Goal: Use online tool/utility: Utilize a website feature to perform a specific function

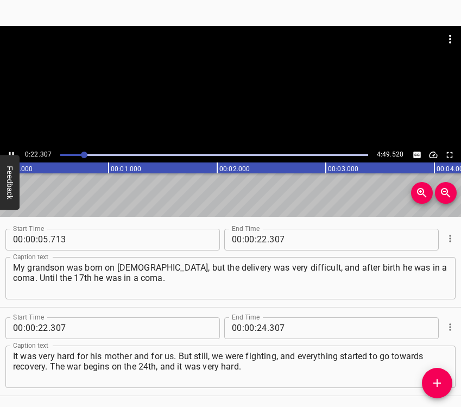
scroll to position [37, 0]
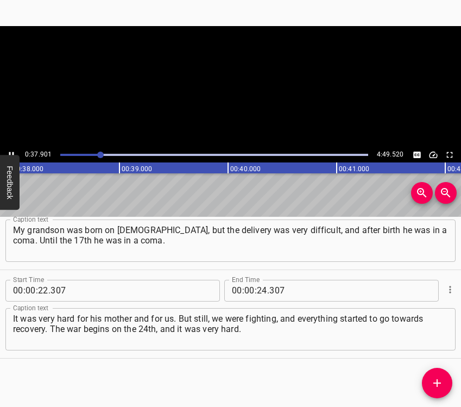
click at [14, 153] on icon "Play/Pause" at bounding box center [12, 155] width 10 height 10
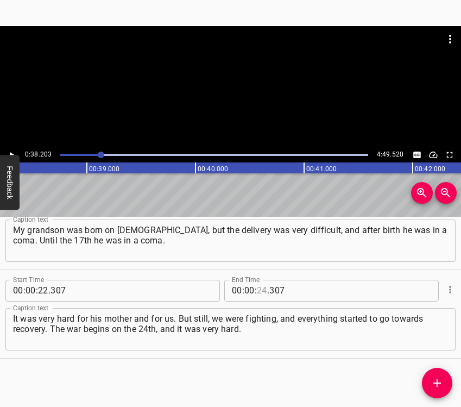
click at [259, 286] on input "number" at bounding box center [262, 291] width 10 height 22
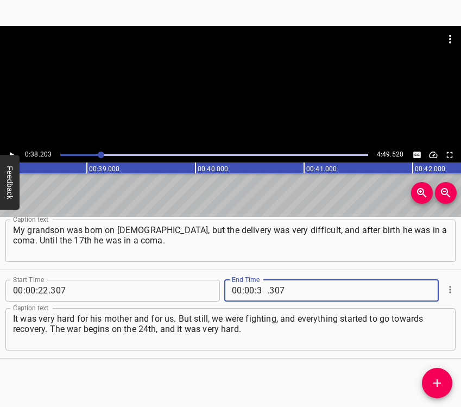
type input "38"
type input "203"
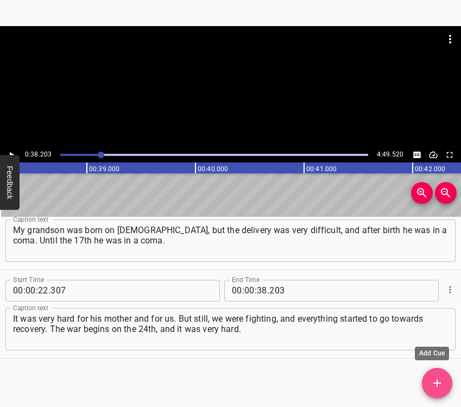
click at [437, 379] on icon "Add Cue" at bounding box center [437, 382] width 13 height 13
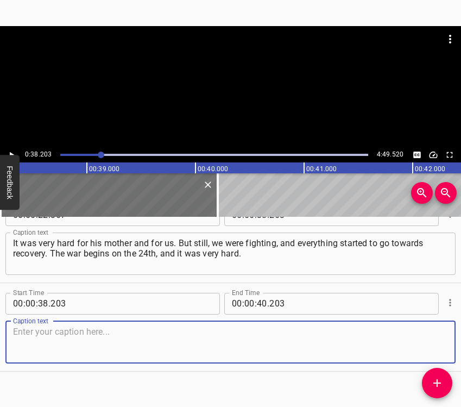
scroll to position [126, 0]
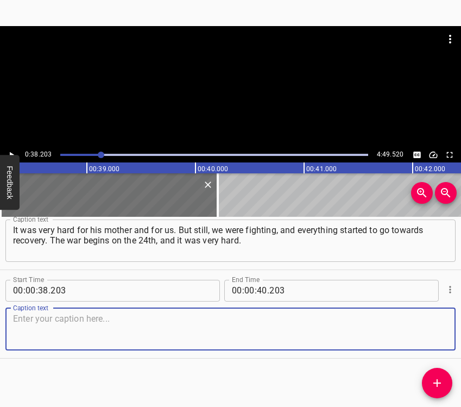
click at [429, 325] on textarea at bounding box center [230, 328] width 435 height 31
click at [68, 334] on textarea at bounding box center [230, 328] width 435 height 31
paste textarea "We were in the basements, and he was little. It was a very hard period. The war…"
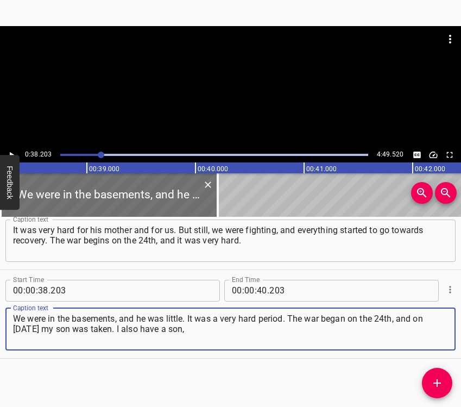
type textarea "We were in the basements, and he was little. It was a very hard period. The war…"
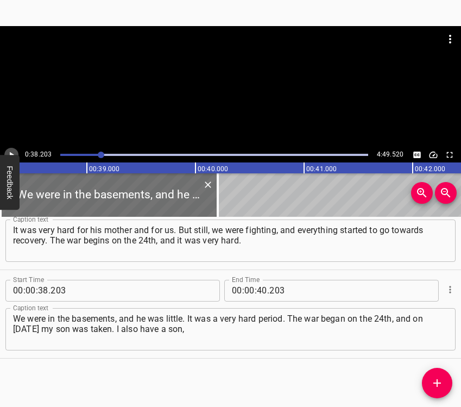
click at [14, 150] on icon "Play/Pause" at bounding box center [12, 155] width 10 height 10
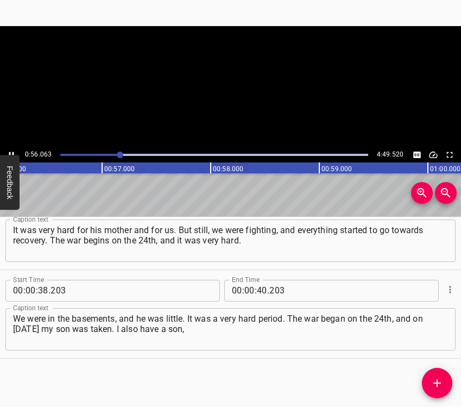
click at [14, 150] on icon "Play/Pause" at bounding box center [12, 155] width 10 height 10
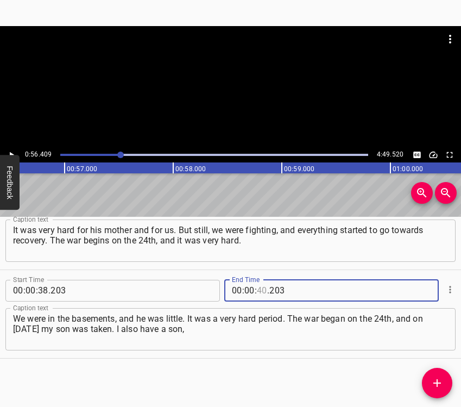
click at [259, 286] on input "number" at bounding box center [262, 291] width 10 height 22
type input "56"
type input "409"
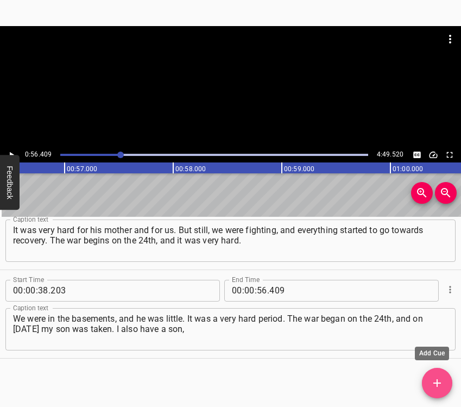
click at [445, 382] on span "Add Cue" at bounding box center [437, 382] width 30 height 13
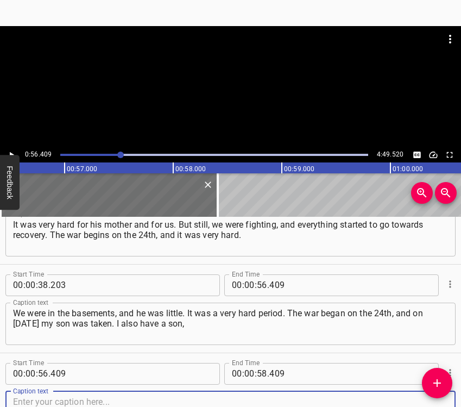
scroll to position [215, 0]
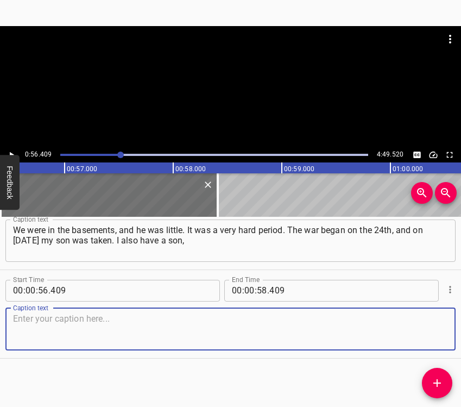
click at [420, 334] on textarea at bounding box center [230, 328] width 435 height 31
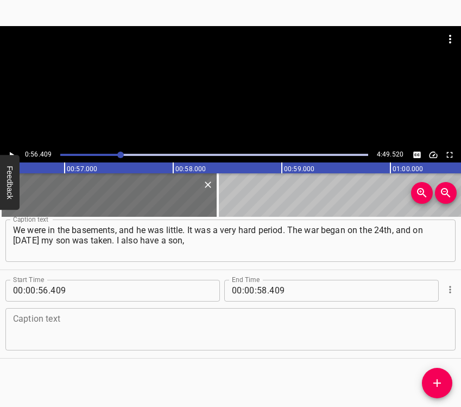
click at [83, 334] on textarea at bounding box center [230, 328] width 435 height 31
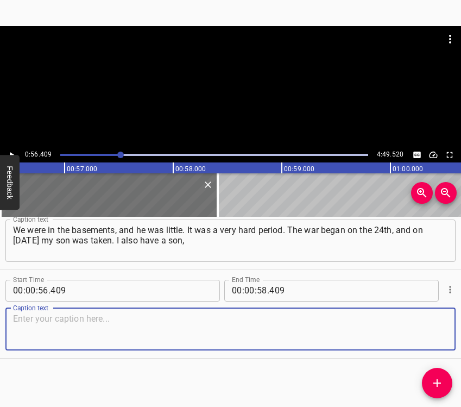
paste textarea "and he was taken to the war right away, on [DATE]. And here we were already try…"
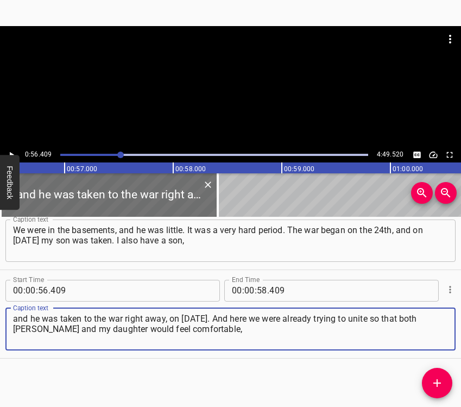
type textarea "and he was taken to the war right away, on [DATE]. And here we were already try…"
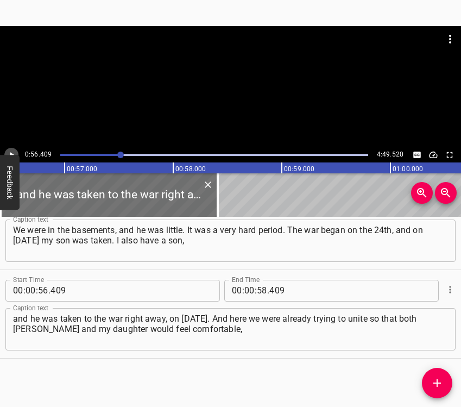
click at [10, 150] on icon "Play/Pause" at bounding box center [12, 155] width 10 height 10
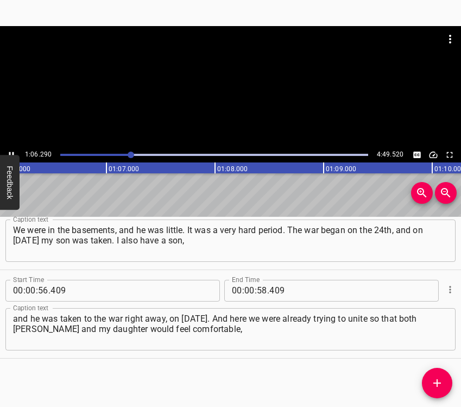
scroll to position [0, 7202]
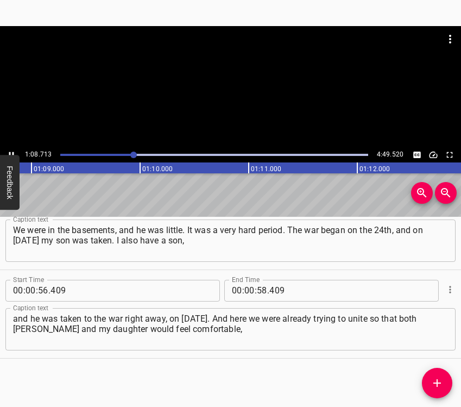
click at [8, 152] on icon "Play/Pause" at bounding box center [12, 155] width 10 height 10
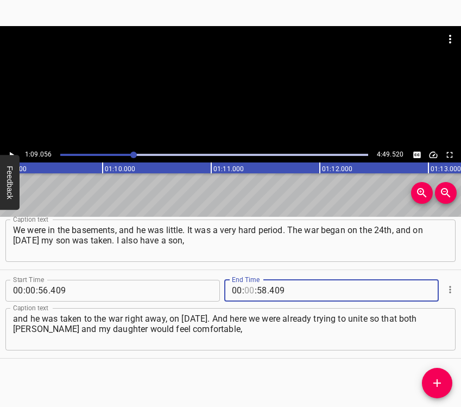
click at [244, 291] on input "number" at bounding box center [249, 291] width 10 height 22
type input "01"
type input "09"
type input "056"
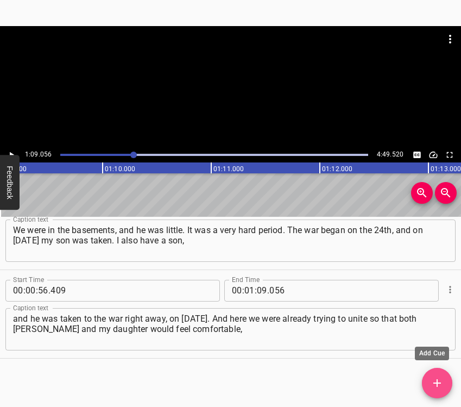
click at [436, 380] on icon "Add Cue" at bounding box center [437, 382] width 13 height 13
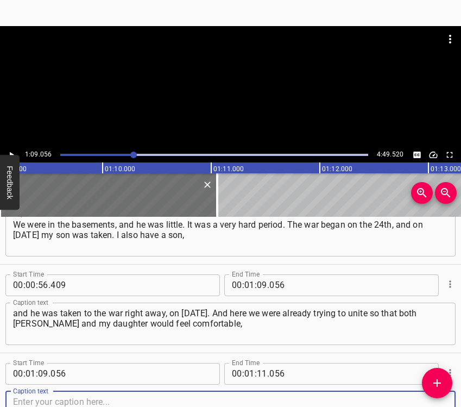
scroll to position [303, 0]
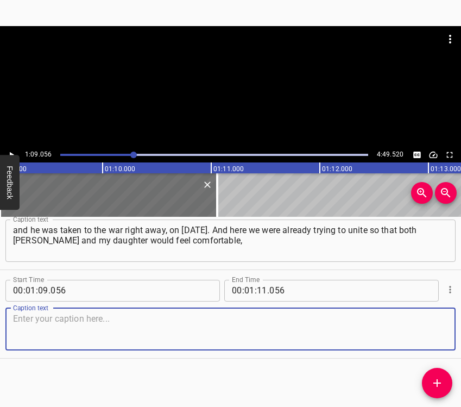
click at [430, 328] on textarea at bounding box center [230, 328] width 435 height 31
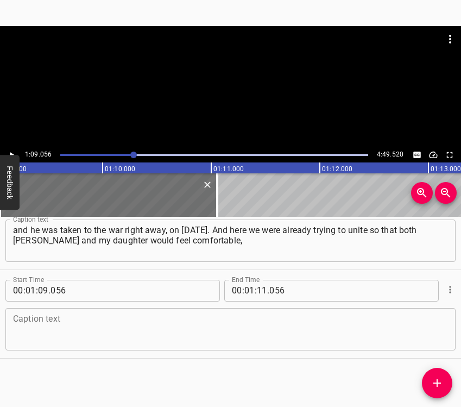
click at [78, 332] on textarea at bounding box center [230, 328] width 435 height 31
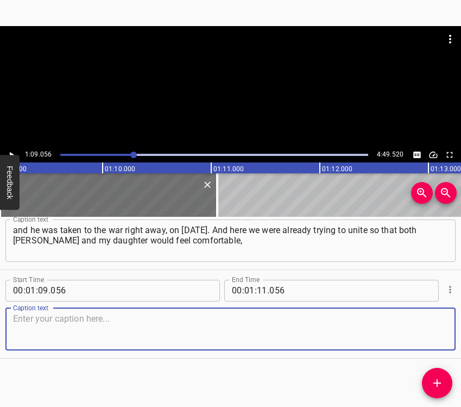
paste textarea "so that they would not have to deny themselves anything. The main thing is to b…"
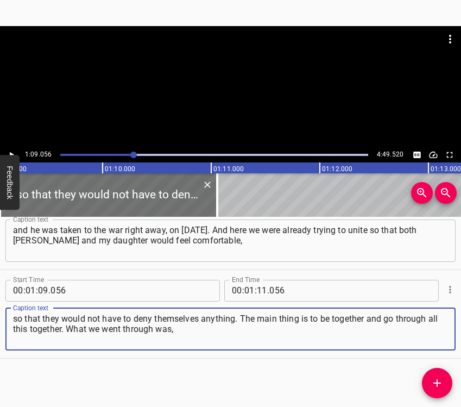
type textarea "so that they would not have to deny themselves anything. The main thing is to b…"
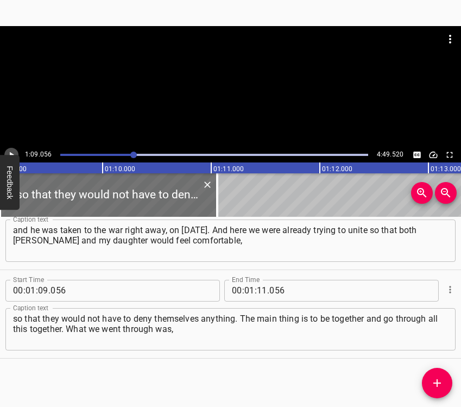
click at [17, 151] on button "Play/Pause" at bounding box center [11, 155] width 14 height 14
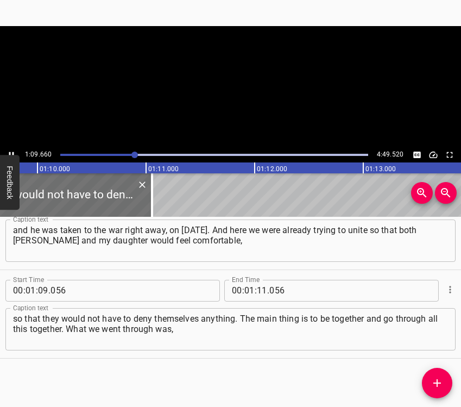
scroll to position [0, 7568]
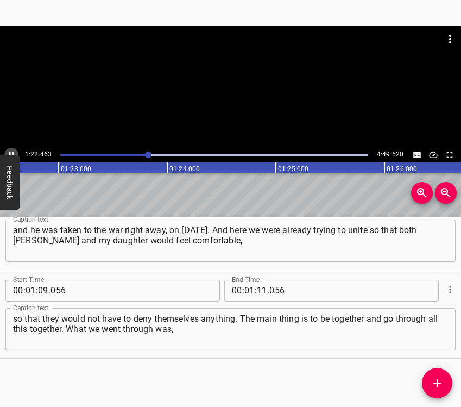
click at [10, 150] on icon "Play/Pause" at bounding box center [12, 155] width 10 height 10
click at [257, 291] on input "number" at bounding box center [262, 291] width 10 height 22
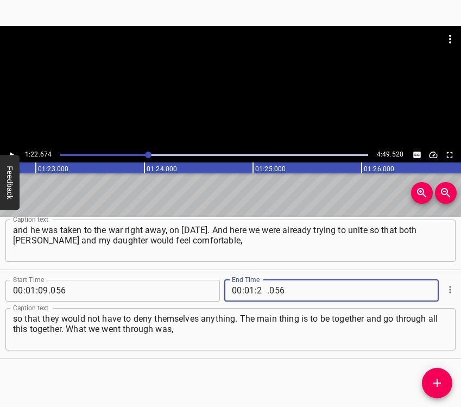
type input "22"
type input "674"
click at [437, 380] on icon "Add Cue" at bounding box center [438, 383] width 8 height 8
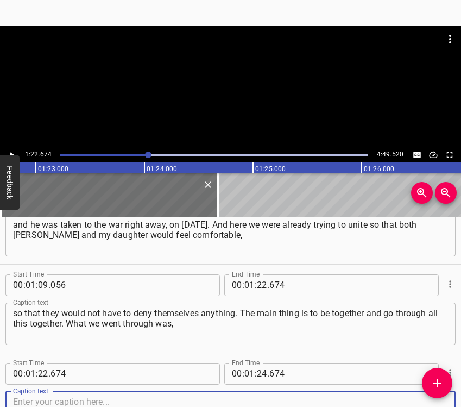
scroll to position [392, 0]
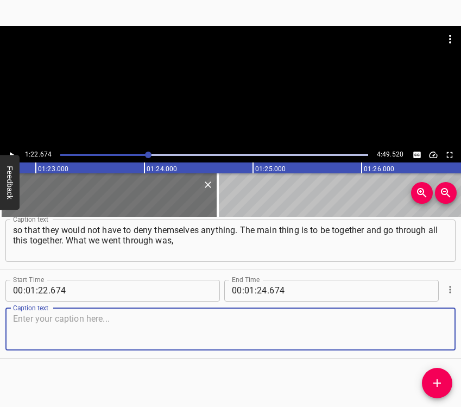
click at [432, 324] on textarea at bounding box center [230, 328] width 435 height 31
click at [47, 336] on textarea at bounding box center [230, 328] width 435 height 31
paste textarea "of course, very hard. Explosions were strongly heard. We already thought that w…"
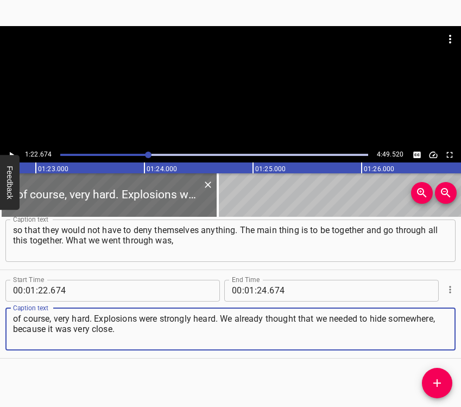
type textarea "of course, very hard. Explosions were strongly heard. We already thought that w…"
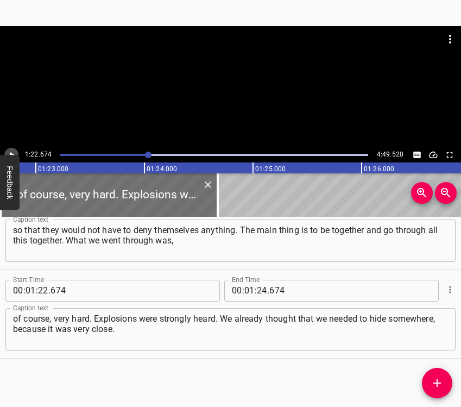
click at [14, 154] on icon "Play/Pause" at bounding box center [12, 155] width 4 height 6
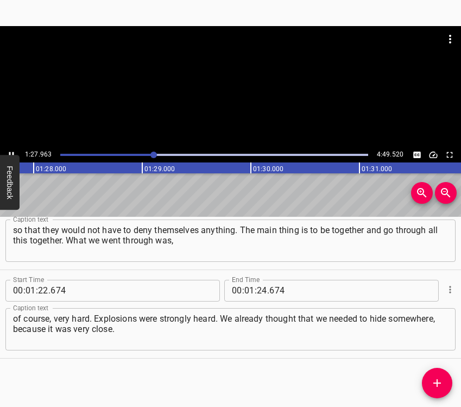
scroll to position [0, 9557]
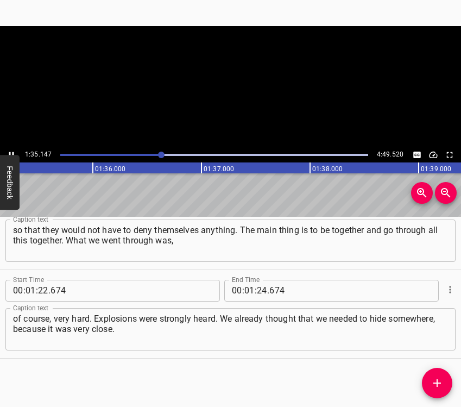
click at [9, 153] on icon "Play/Pause" at bounding box center [12, 155] width 10 height 10
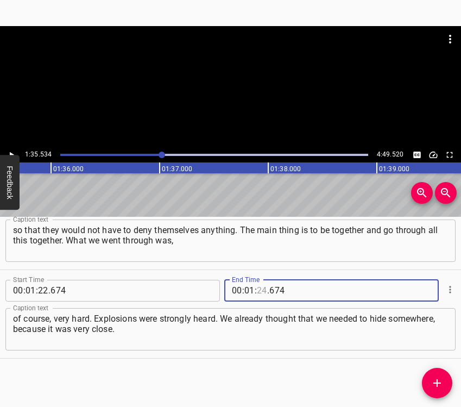
click at [257, 291] on input "number" at bounding box center [262, 291] width 10 height 22
type input "35"
type input "534"
drag, startPoint x: 439, startPoint y: 382, endPoint x: 454, endPoint y: 376, distance: 16.3
click at [439, 382] on icon "Add Cue" at bounding box center [437, 382] width 13 height 13
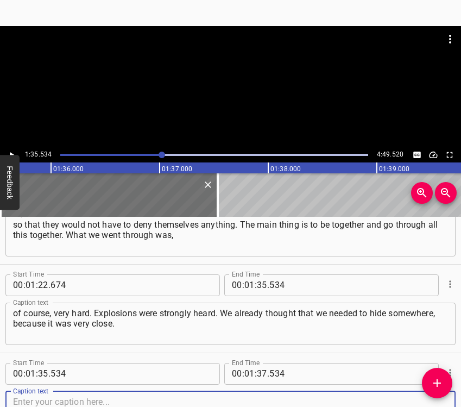
scroll to position [480, 0]
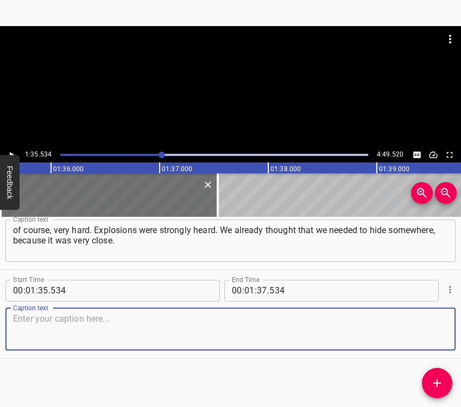
click at [423, 328] on textarea at bounding box center [230, 328] width 435 height 31
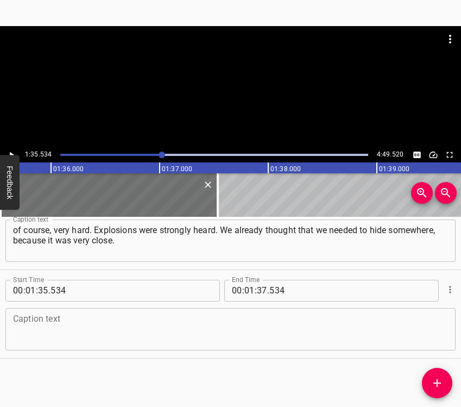
click at [57, 326] on textarea at bounding box center [230, 328] width 435 height 31
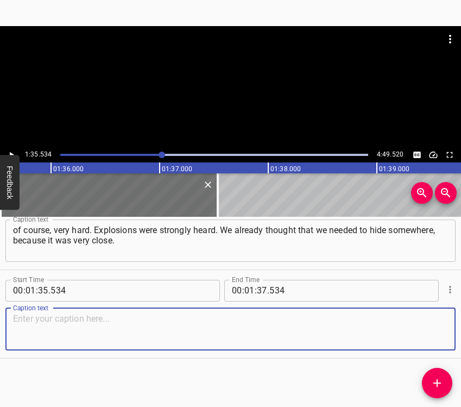
paste textarea "We thought that soon it would also come here, because the ground was shaking so…"
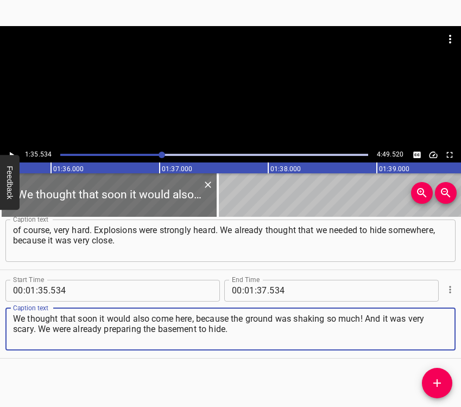
type textarea "We thought that soon it would also come here, because the ground was shaking so…"
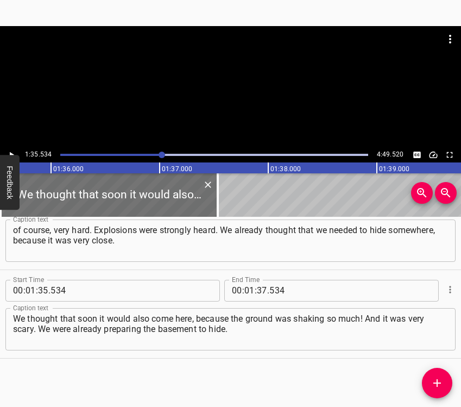
click at [4, 150] on div "1:35.534 4:49.520" at bounding box center [230, 154] width 461 height 15
click at [9, 153] on icon "Play/Pause" at bounding box center [12, 155] width 10 height 10
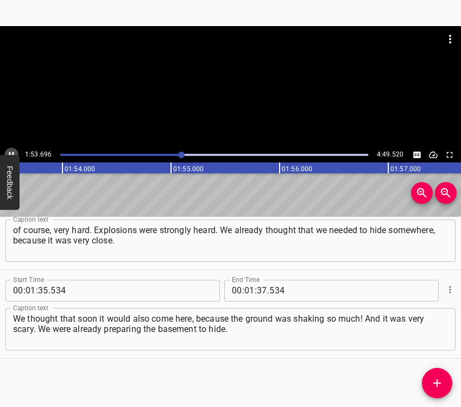
click at [11, 150] on icon "Play/Pause" at bounding box center [12, 155] width 10 height 10
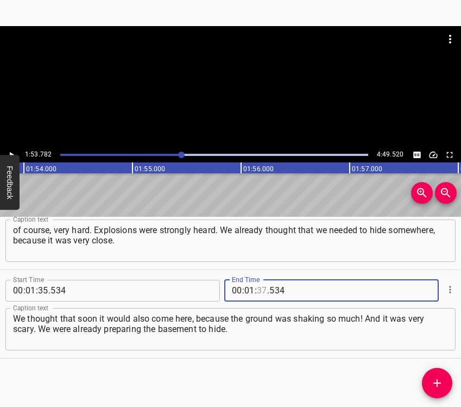
click at [257, 282] on input "number" at bounding box center [262, 291] width 10 height 22
type input "53"
type input "782"
click at [443, 375] on button "Add Cue" at bounding box center [437, 383] width 30 height 30
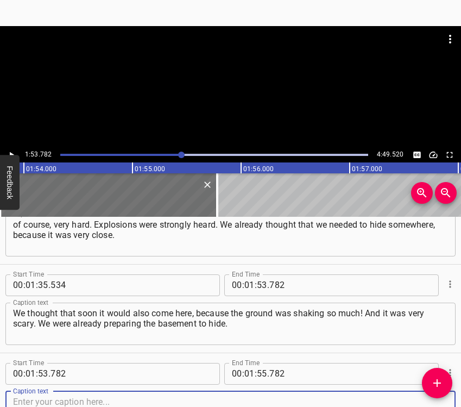
scroll to position [569, 0]
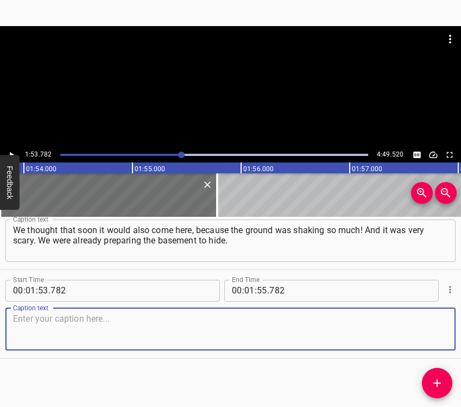
click at [432, 336] on textarea at bounding box center [230, 328] width 435 height 31
click at [71, 330] on textarea at bounding box center [230, 328] width 435 height 31
paste textarea "We hid in the basement when everything was flying. It was very hard. And the sc…"
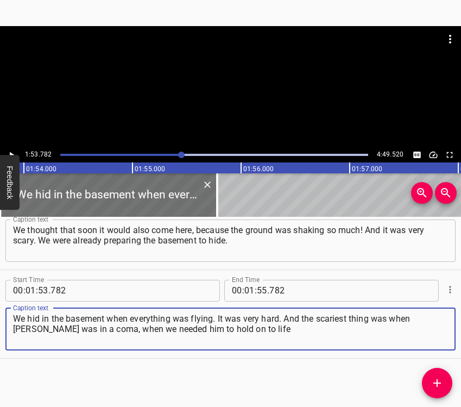
type textarea "We hid in the basement when everything was flying. It was very hard. And the sc…"
click at [11, 152] on icon "Play/Pause" at bounding box center [12, 155] width 10 height 10
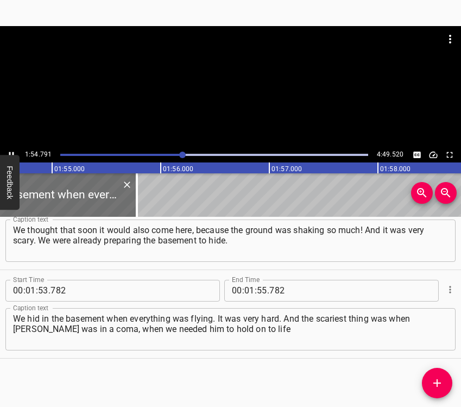
scroll to position [0, 12472]
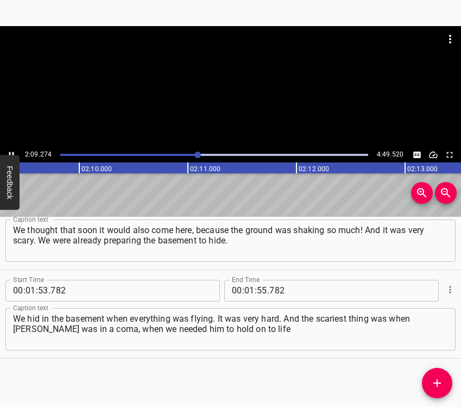
click at [9, 153] on icon "Play/Pause" at bounding box center [11, 155] width 5 height 6
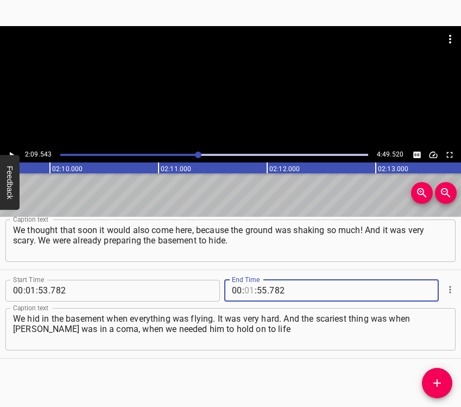
click at [244, 288] on input "number" at bounding box center [249, 291] width 10 height 22
type input "02"
type input "09"
type input "543"
click at [439, 381] on icon "Add Cue" at bounding box center [437, 382] width 13 height 13
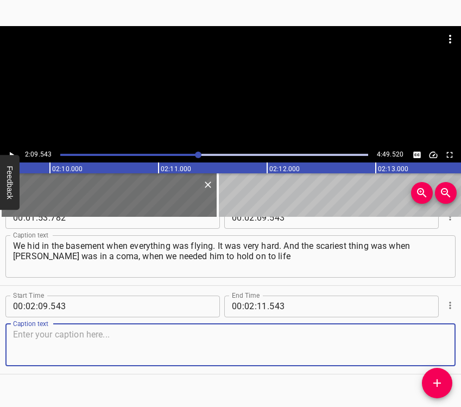
scroll to position [657, 0]
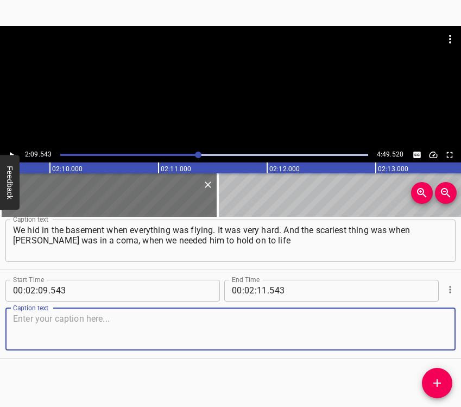
click at [431, 334] on textarea at bounding box center [230, 328] width 435 height 31
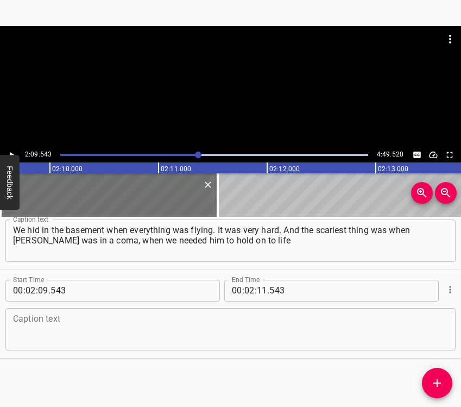
click at [128, 331] on textarea at bounding box center [230, 328] width 435 height 31
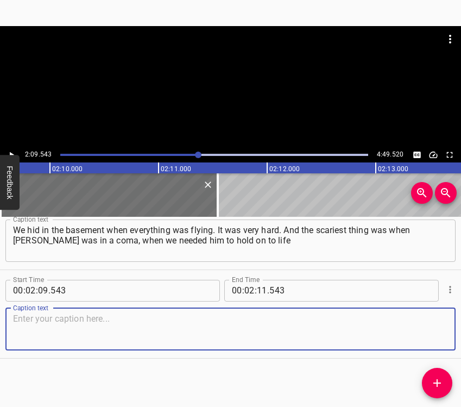
paste textarea "and for everything to get better, for him to be alive and healthy. That was the…"
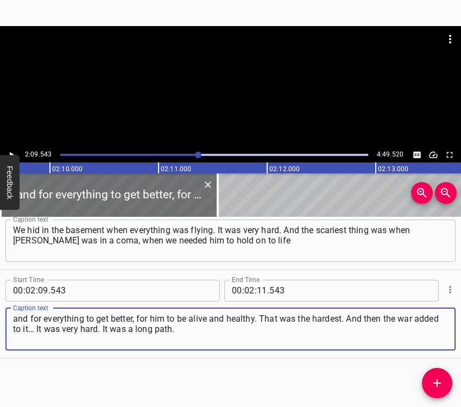
type textarea "and for everything to get better, for him to be alive and healthy. That was the…"
click at [12, 149] on button "Play/Pause" at bounding box center [11, 155] width 14 height 14
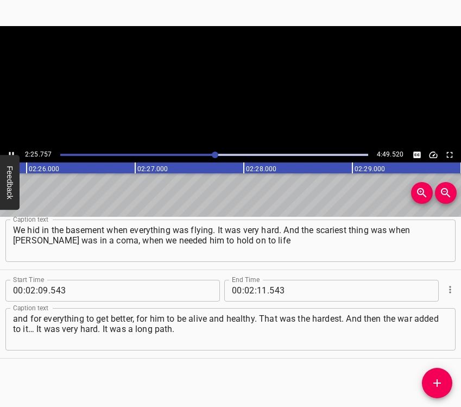
click at [12, 149] on button "Play/Pause" at bounding box center [11, 155] width 14 height 14
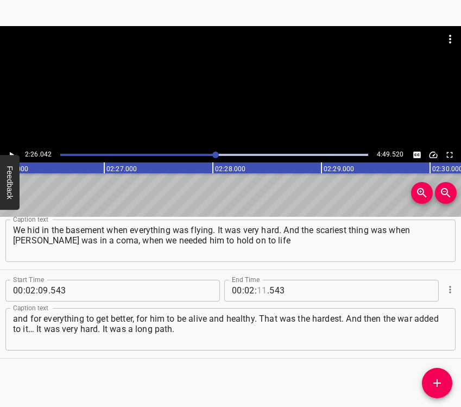
click at [259, 287] on input "number" at bounding box center [262, 291] width 10 height 22
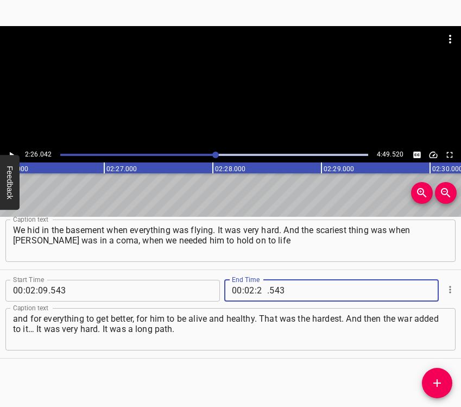
type input "26"
type input "042"
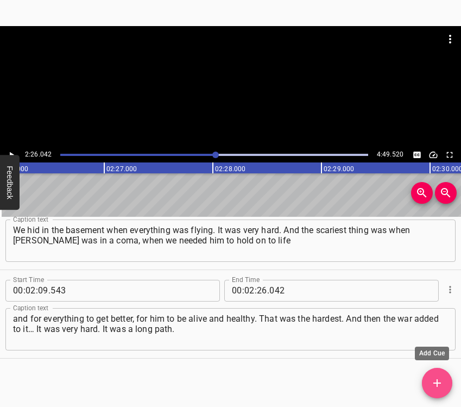
click at [443, 378] on icon "Add Cue" at bounding box center [437, 382] width 13 height 13
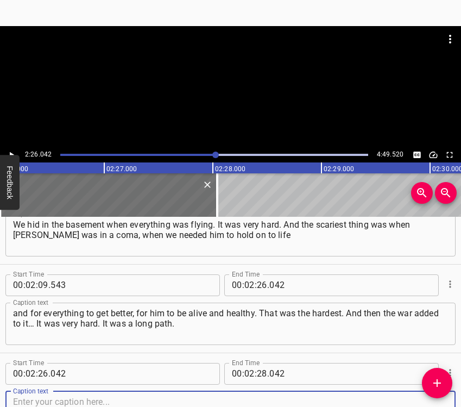
scroll to position [746, 0]
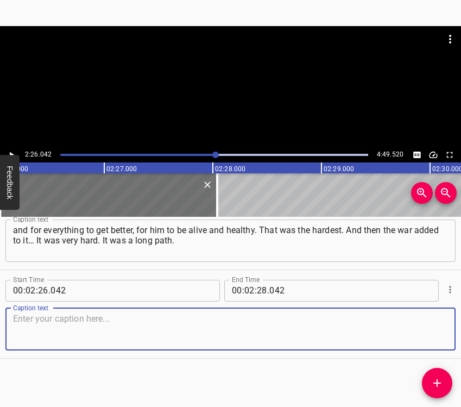
click at [429, 325] on textarea at bounding box center [230, 328] width 435 height 31
click at [49, 320] on textarea at bounding box center [230, 328] width 435 height 31
paste textarea "We were on pills, on rehabilitation. It was a very long period to raise my gran…"
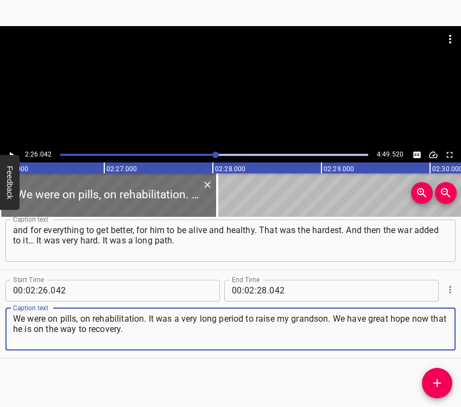
type textarea "We were on pills, on rehabilitation. It was a very long period to raise my gran…"
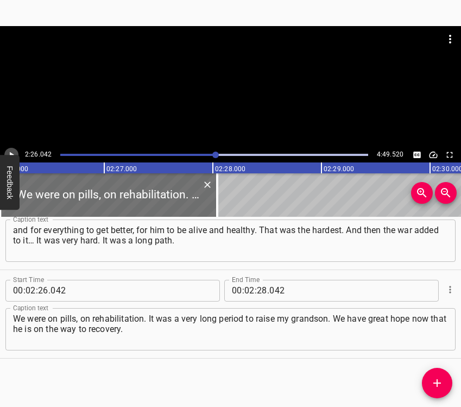
click at [15, 150] on icon "Play/Pause" at bounding box center [12, 155] width 10 height 10
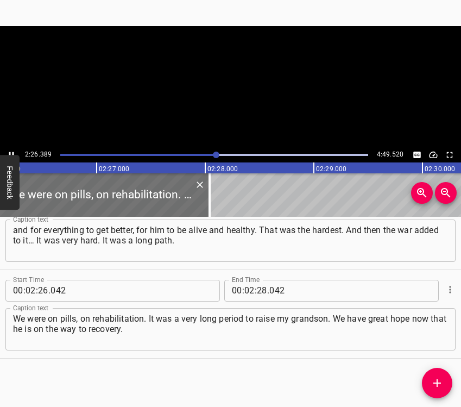
scroll to position [0, 15905]
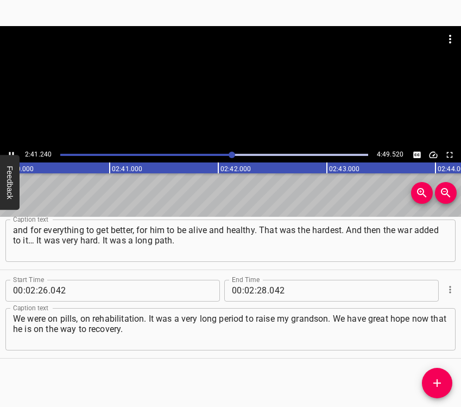
click at [11, 150] on icon "Play/Pause" at bounding box center [12, 155] width 10 height 10
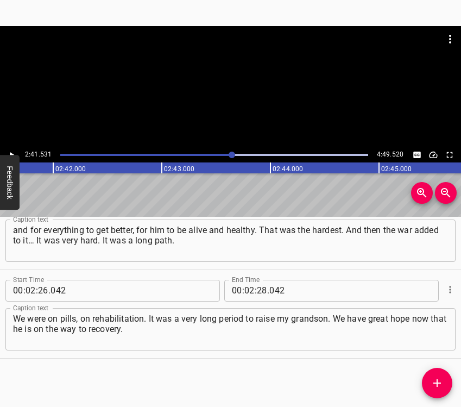
scroll to position [0, 17550]
click at [11, 150] on icon "Play/Pause" at bounding box center [12, 155] width 10 height 10
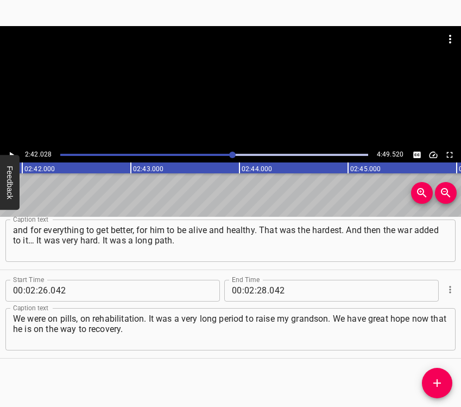
scroll to position [0, 17604]
click at [257, 291] on input "number" at bounding box center [262, 291] width 10 height 22
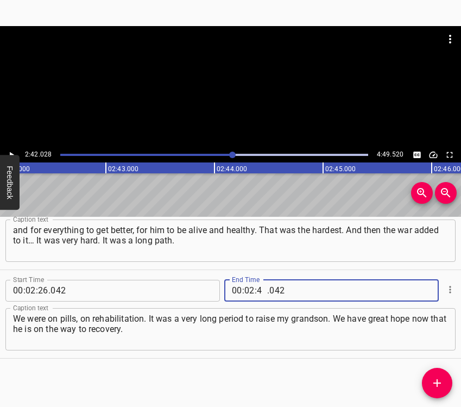
type input "42"
type input "028"
click at [439, 381] on icon "Add Cue" at bounding box center [437, 382] width 13 height 13
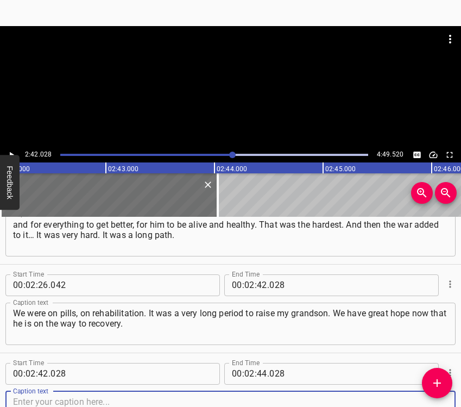
scroll to position [834, 0]
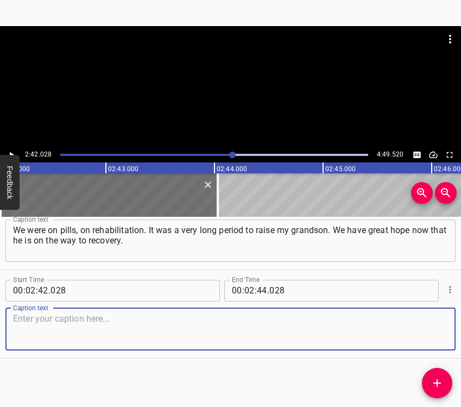
drag, startPoint x: 424, startPoint y: 330, endPoint x: 460, endPoint y: 317, distance: 38.3
click at [424, 330] on textarea at bounding box center [230, 328] width 435 height 31
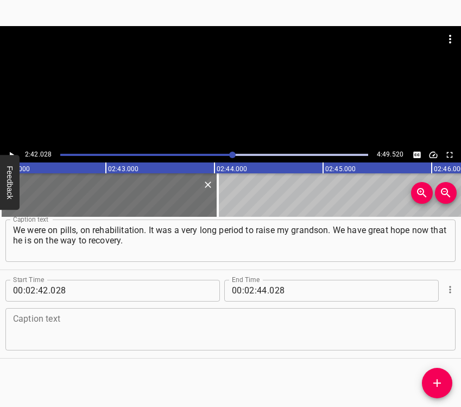
click at [141, 322] on textarea at bounding box center [230, 328] width 435 height 31
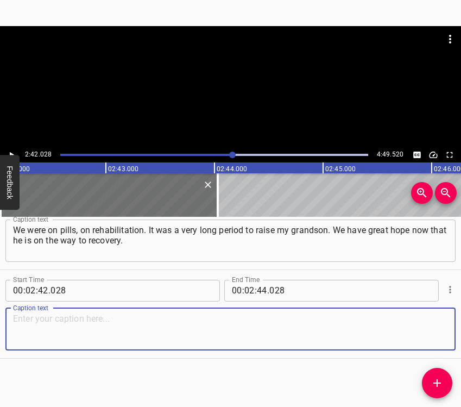
paste textarea "Before this there was a lot of rehabilitation, massages, recovery. It was very …"
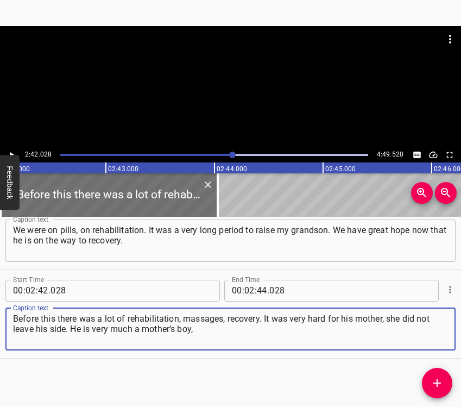
type textarea "Before this there was a lot of rehabilitation, massages, recovery. It was very …"
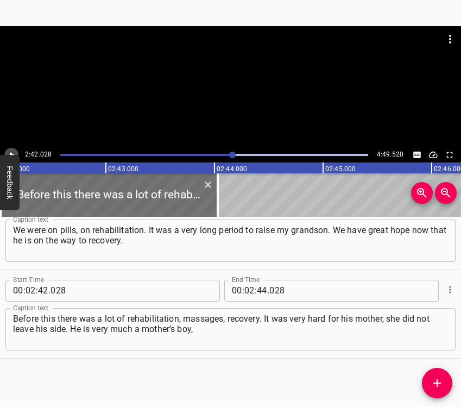
click at [10, 150] on icon "Play/Pause" at bounding box center [12, 155] width 10 height 10
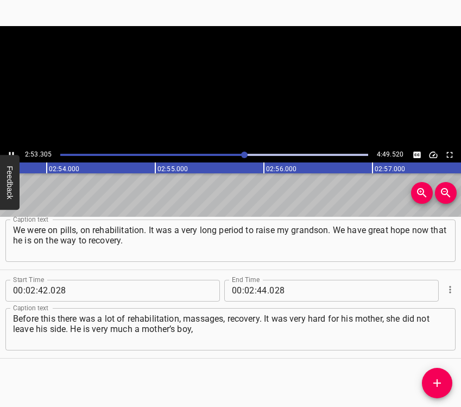
click at [10, 151] on icon "Play/Pause" at bounding box center [12, 155] width 10 height 10
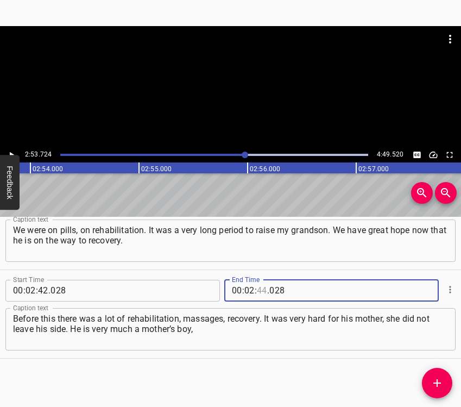
click at [257, 286] on input "number" at bounding box center [262, 291] width 10 height 22
type input "53"
type input "724"
click at [440, 384] on icon "Add Cue" at bounding box center [438, 383] width 8 height 8
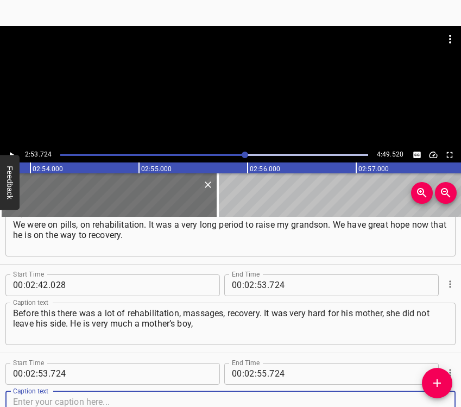
scroll to position [923, 0]
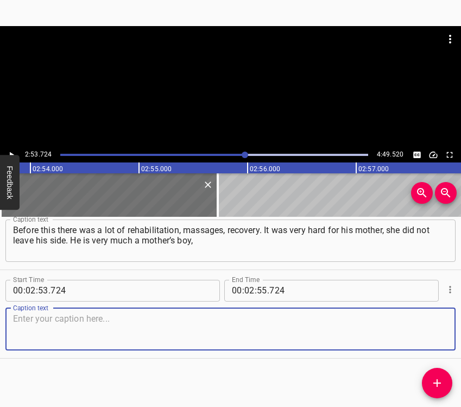
drag, startPoint x: 426, startPoint y: 336, endPoint x: 459, endPoint y: 330, distance: 33.1
click at [428, 335] on textarea at bounding box center [230, 328] width 435 height 31
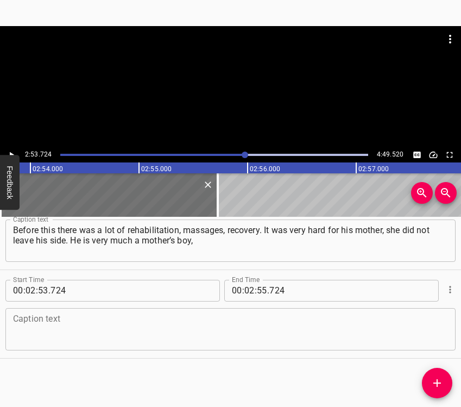
click at [45, 335] on textarea at bounding box center [230, 328] width 435 height 31
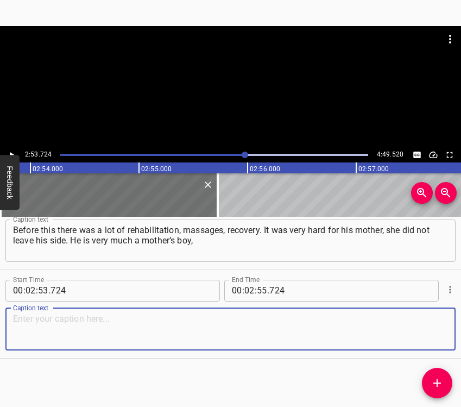
paste textarea "24/7 she is with him, they never separate. He loves her very much. When he was …"
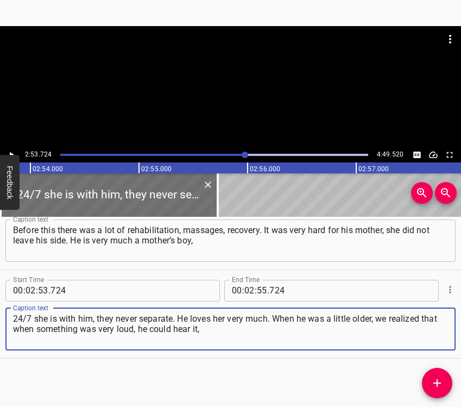
type textarea "24/7 she is with him, they never separate. He loves her very much. When he was …"
click at [10, 152] on icon "Play/Pause" at bounding box center [12, 155] width 10 height 10
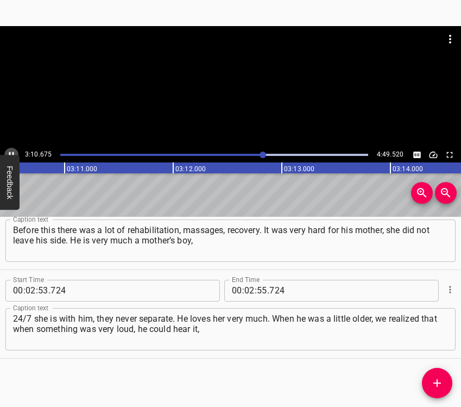
click at [9, 152] on icon "Play/Pause" at bounding box center [12, 155] width 10 height 10
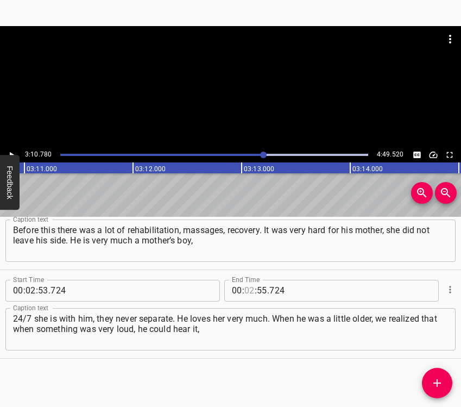
click at [244, 286] on input "number" at bounding box center [249, 291] width 10 height 22
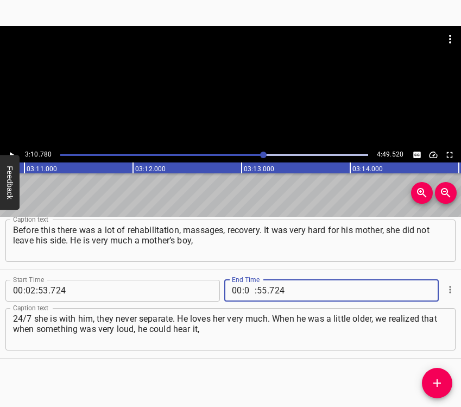
type input "03"
type input "10"
type input "780"
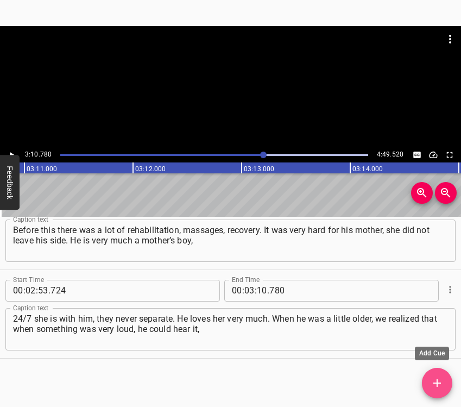
click at [443, 381] on span "Add Cue" at bounding box center [437, 382] width 30 height 13
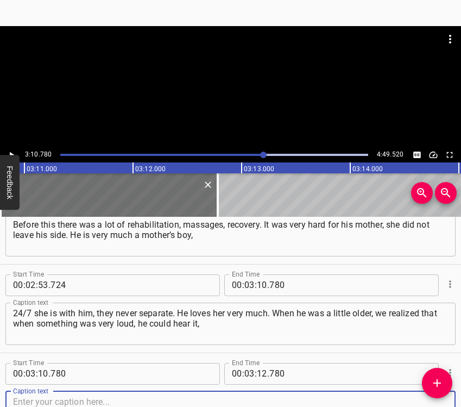
scroll to position [1012, 0]
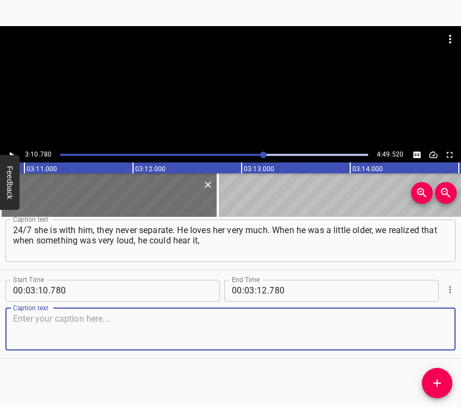
drag, startPoint x: 431, startPoint y: 336, endPoint x: 460, endPoint y: 326, distance: 30.9
click at [431, 335] on textarea at bounding box center [230, 328] width 435 height 31
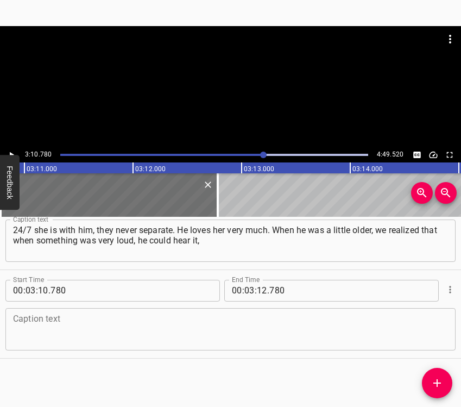
click at [59, 316] on textarea at bounding box center [230, 328] width 435 height 31
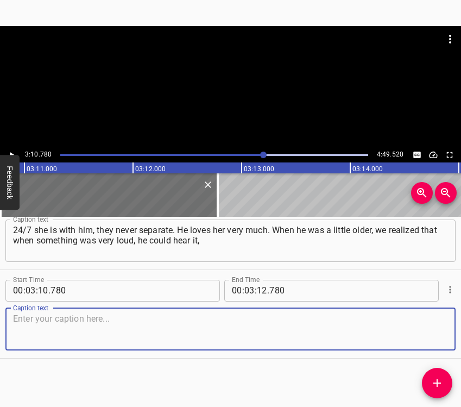
paste textarea "but when it was quietly hissing, then he could not. We understood that he had h…"
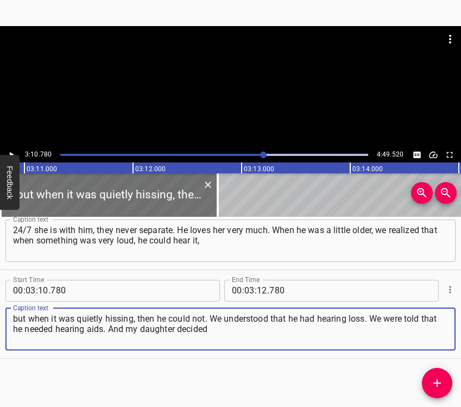
type textarea "but when it was quietly hissing, then he could not. We understood that he had h…"
click at [9, 152] on icon "Play/Pause" at bounding box center [12, 155] width 10 height 10
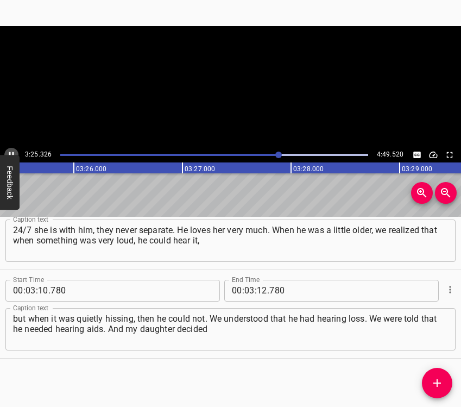
click at [9, 153] on icon "Play/Pause" at bounding box center [12, 155] width 10 height 10
click at [258, 291] on input "number" at bounding box center [262, 291] width 10 height 22
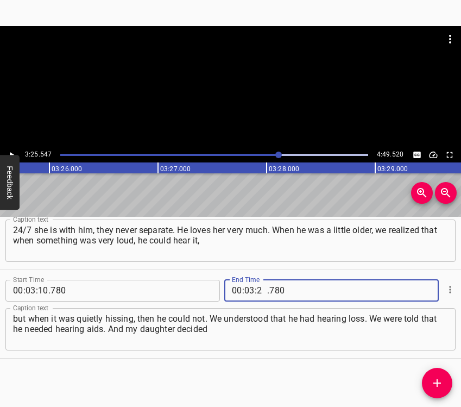
type input "25"
type input "547"
click at [439, 380] on icon "Add Cue" at bounding box center [437, 382] width 13 height 13
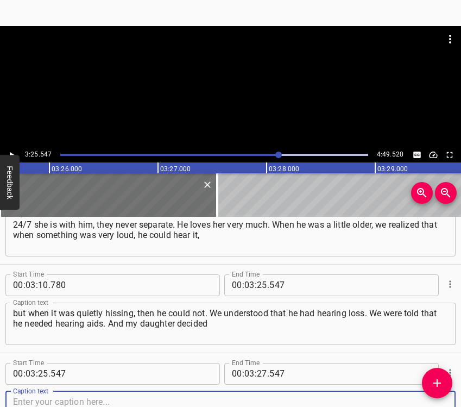
scroll to position [1100, 0]
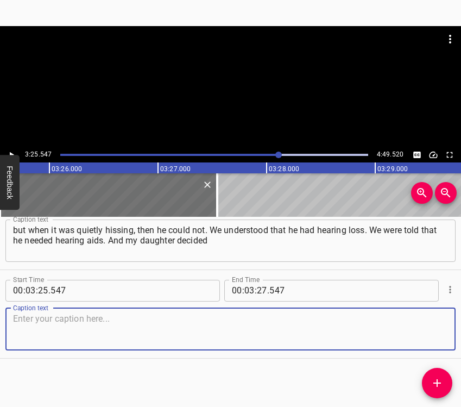
drag, startPoint x: 423, startPoint y: 335, endPoint x: 457, endPoint y: 328, distance: 34.9
click at [423, 334] on textarea at bounding box center [230, 328] width 435 height 31
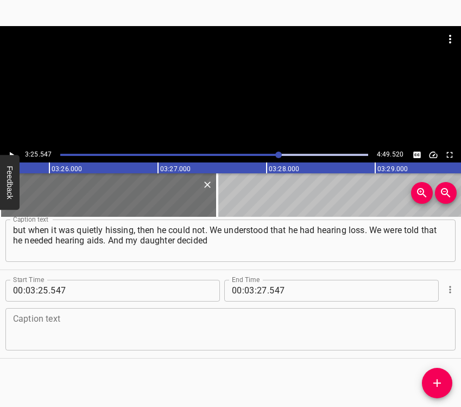
click at [88, 337] on textarea at bounding box center [230, 328] width 435 height 31
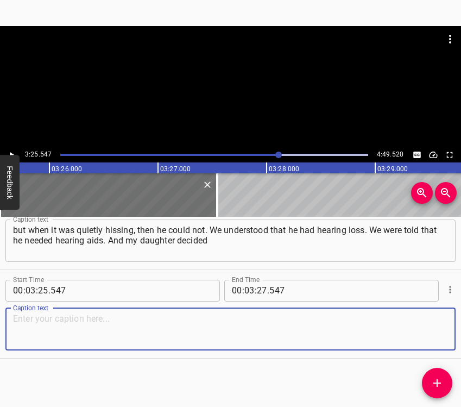
paste textarea "together with us that we had to turn somewhere for help, because we could not m…"
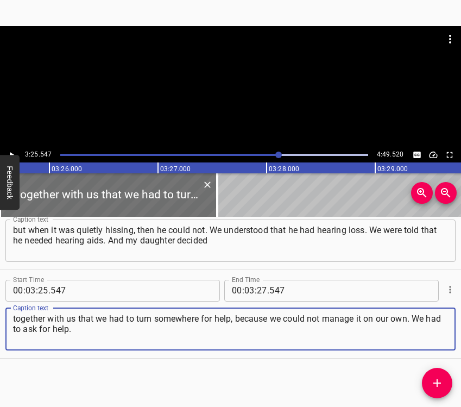
type textarea "together with us that we had to turn somewhere for help, because we could not m…"
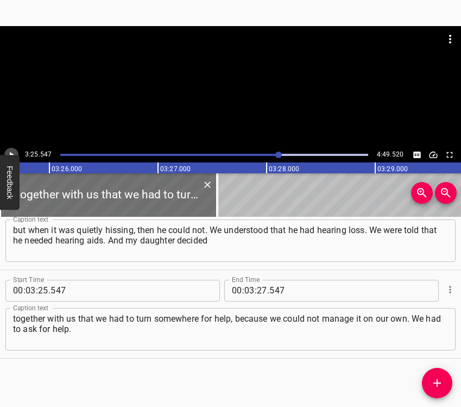
click at [8, 150] on icon "Play/Pause" at bounding box center [12, 155] width 10 height 10
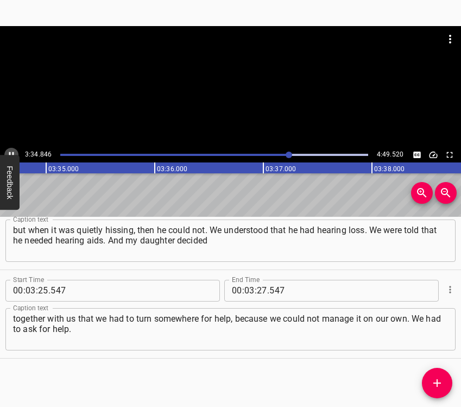
click at [14, 152] on icon "Play/Pause" at bounding box center [12, 155] width 10 height 10
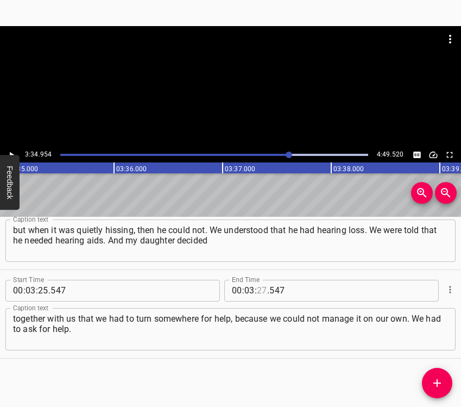
click at [257, 287] on input "number" at bounding box center [262, 291] width 10 height 22
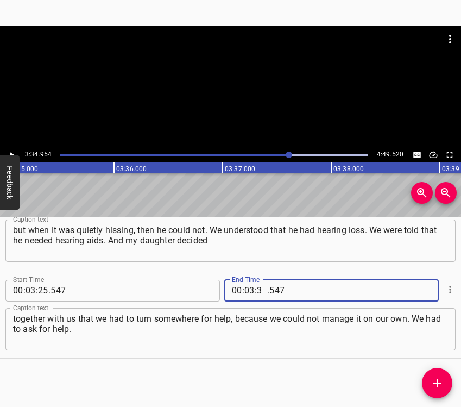
type input "34"
type input "954"
click at [437, 385] on icon "Add Cue" at bounding box center [438, 383] width 8 height 8
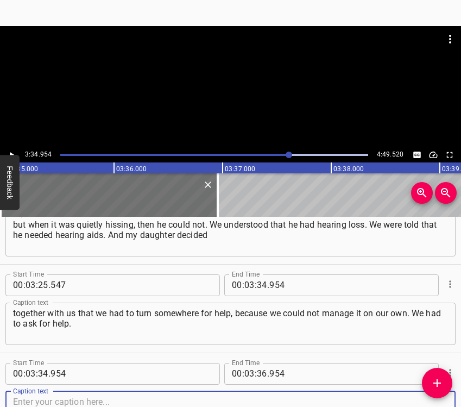
scroll to position [1189, 0]
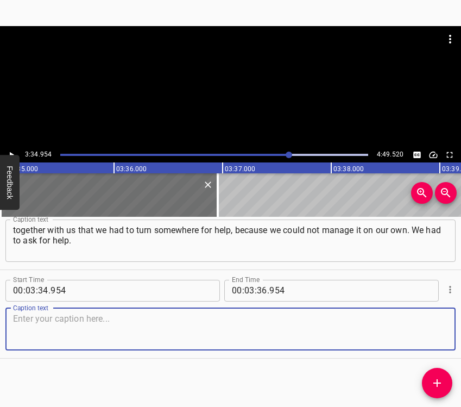
click at [428, 340] on textarea at bounding box center [230, 328] width 435 height 31
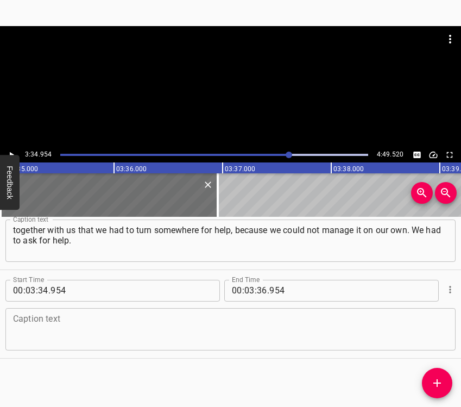
click at [86, 330] on textarea at bounding box center [230, 328] width 435 height 31
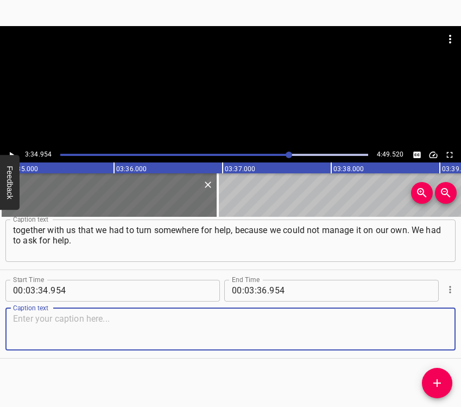
paste textarea "My daughter found the contacts of the [PERSON_NAME] Foundation and applied to t…"
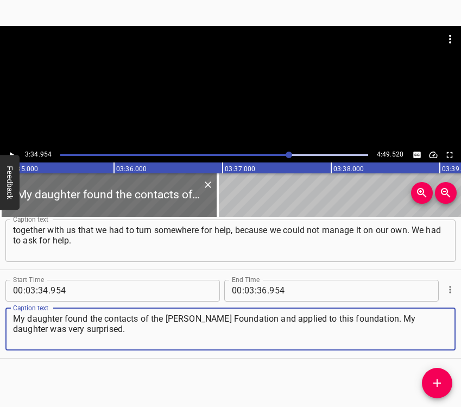
type textarea "My daughter found the contacts of the [PERSON_NAME] Foundation and applied to t…"
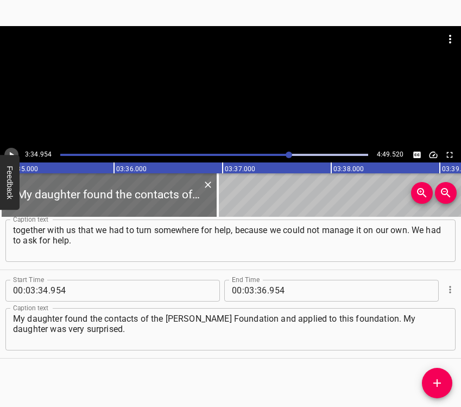
click at [11, 150] on icon "Play/Pause" at bounding box center [12, 155] width 10 height 10
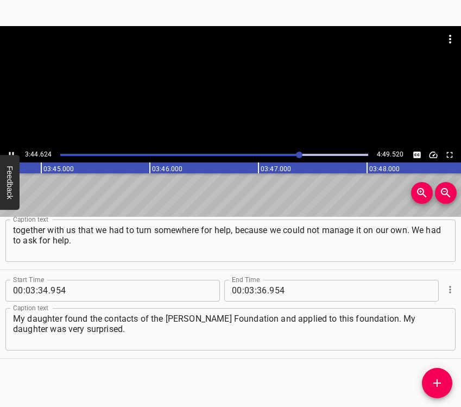
click at [13, 152] on icon "Play/Pause" at bounding box center [12, 155] width 10 height 10
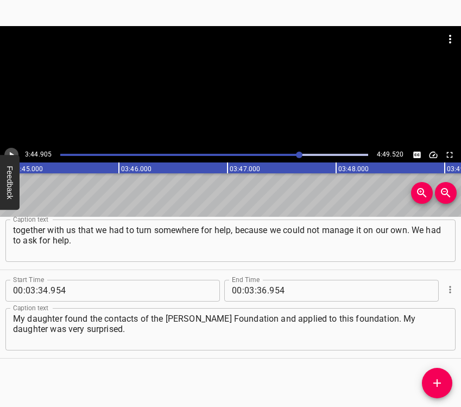
click at [11, 151] on icon "Play/Pause" at bounding box center [12, 155] width 10 height 10
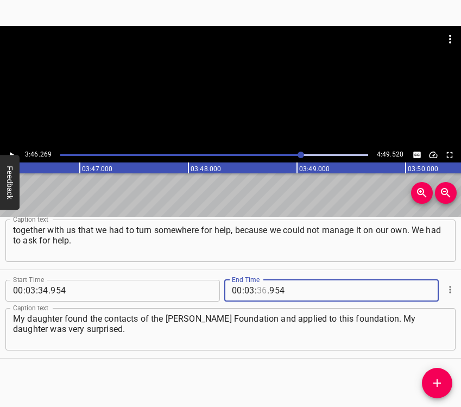
click at [260, 288] on input "number" at bounding box center [262, 291] width 10 height 22
type input "46"
type input "269"
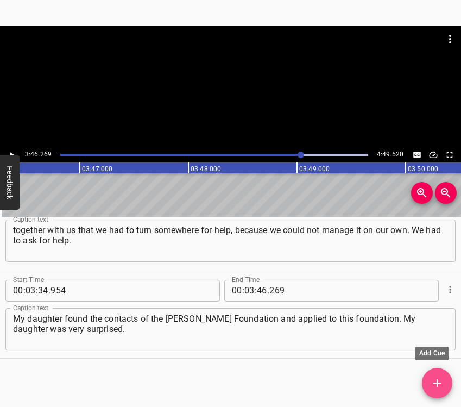
drag, startPoint x: 434, startPoint y: 381, endPoint x: 452, endPoint y: 379, distance: 18.1
click at [434, 381] on icon "Add Cue" at bounding box center [437, 382] width 13 height 13
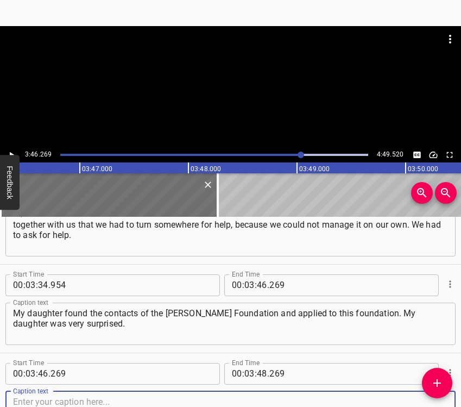
scroll to position [1277, 0]
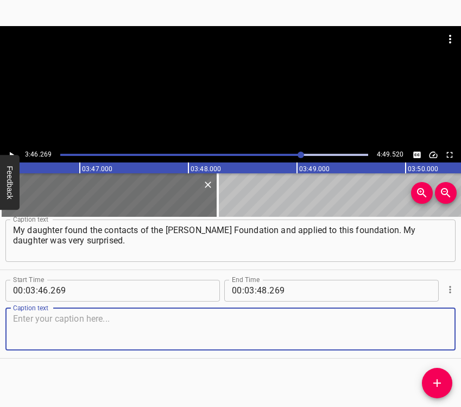
click at [437, 334] on textarea at bounding box center [230, 328] width 435 height 31
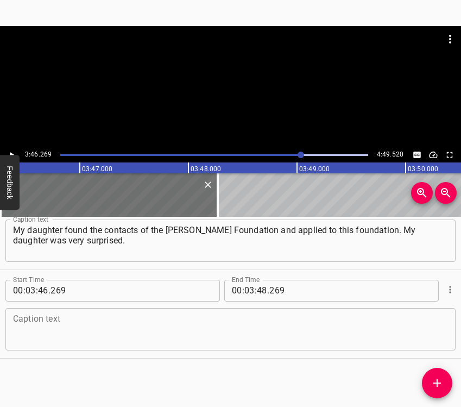
click at [237, 338] on textarea at bounding box center [230, 328] width 435 height 31
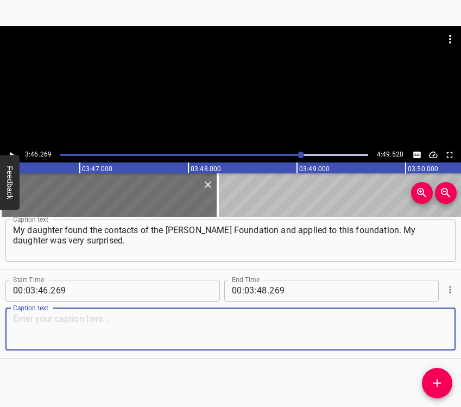
paste textarea "She was running and shouting that the hearing aids had arrived for her, that sh…"
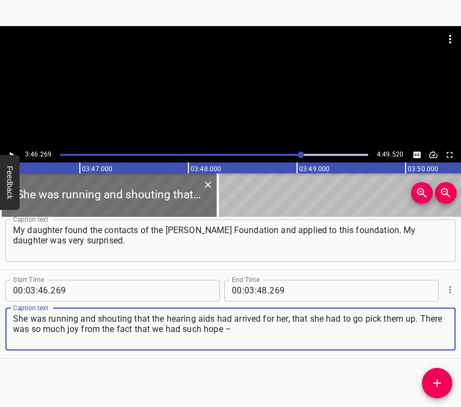
type textarea "She was running and shouting that the hearing aids had arrived for her, that sh…"
click at [14, 149] on button "Play/Pause" at bounding box center [11, 155] width 14 height 14
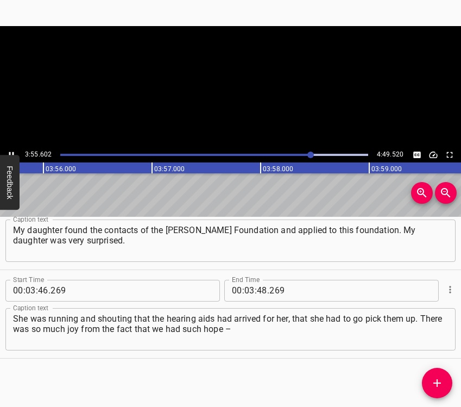
click at [14, 149] on button "Play/Pause" at bounding box center [11, 155] width 14 height 14
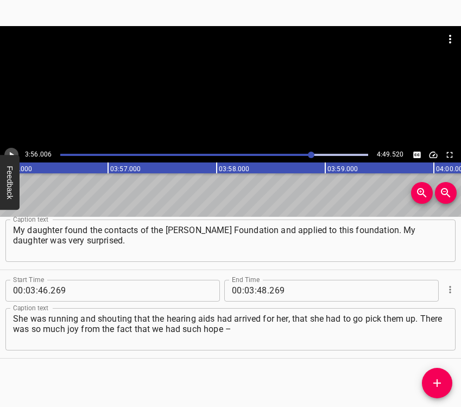
click at [10, 152] on icon "Play/Pause" at bounding box center [12, 155] width 10 height 10
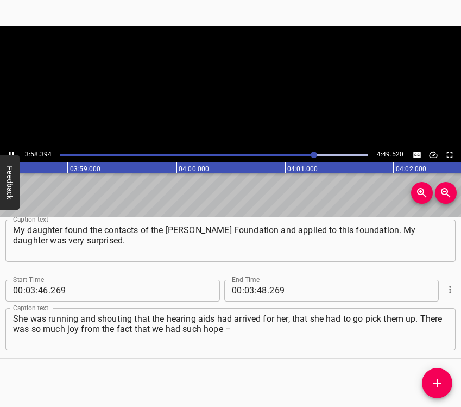
click at [10, 152] on icon "Play/Pause" at bounding box center [11, 155] width 5 height 6
click at [259, 290] on input "number" at bounding box center [262, 291] width 10 height 22
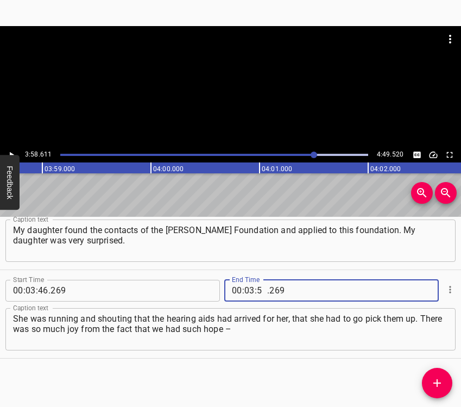
type input "58"
type input "611"
click at [432, 379] on icon "Add Cue" at bounding box center [437, 382] width 13 height 13
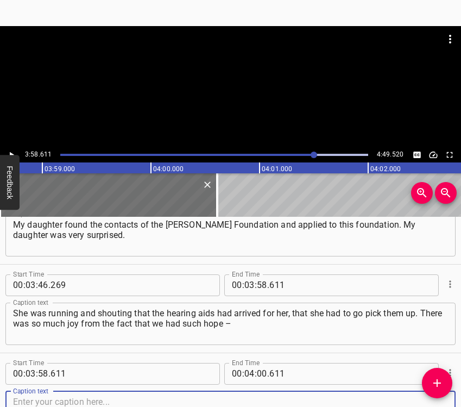
scroll to position [1366, 0]
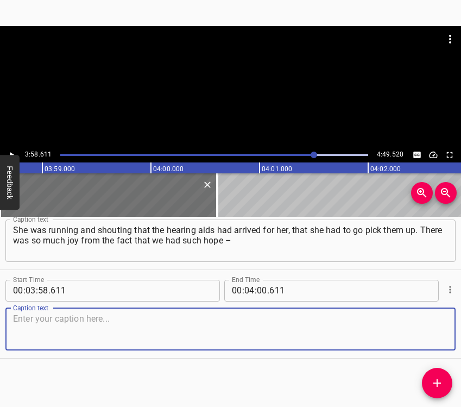
click at [414, 336] on textarea at bounding box center [230, 328] width 435 height 31
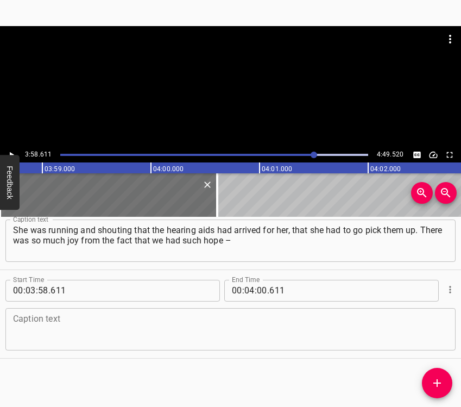
click at [86, 326] on textarea at bounding box center [230, 328] width 435 height 31
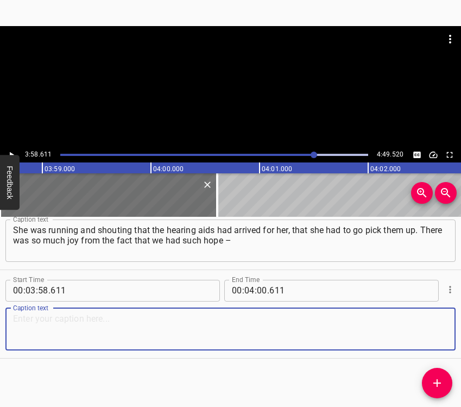
paste textarea "for the recovery of his hearing. My daughter was happy, and I was happy too. We…"
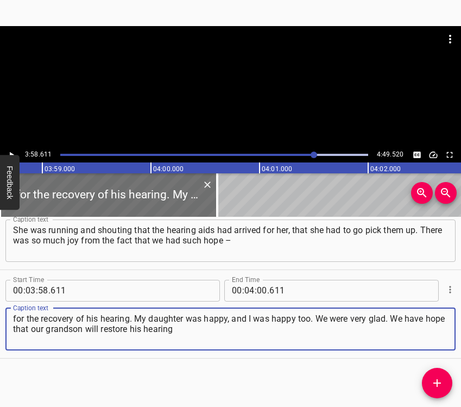
type textarea "for the recovery of his hearing. My daughter was happy, and I was happy too. We…"
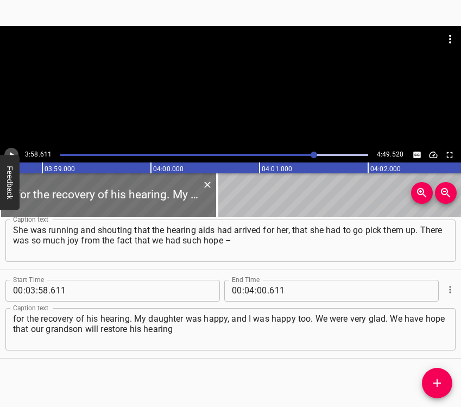
click at [10, 151] on icon "Play/Pause" at bounding box center [12, 155] width 10 height 10
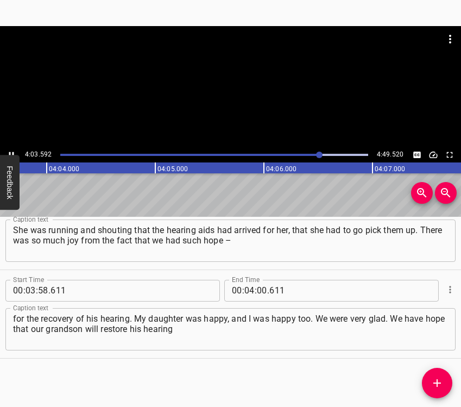
scroll to position [0, 26466]
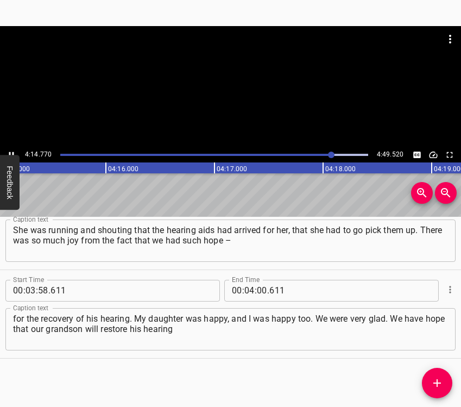
click at [9, 153] on icon "Play/Pause" at bounding box center [12, 155] width 10 height 10
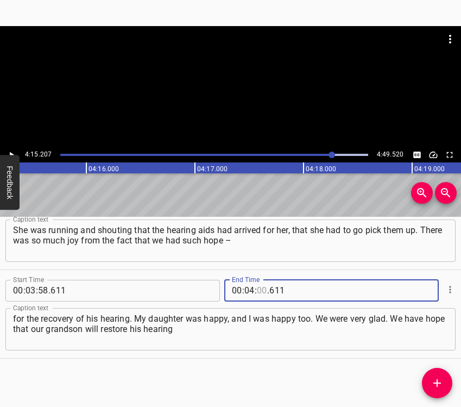
click at [258, 288] on input "number" at bounding box center [262, 291] width 10 height 22
type input "15"
type input "207"
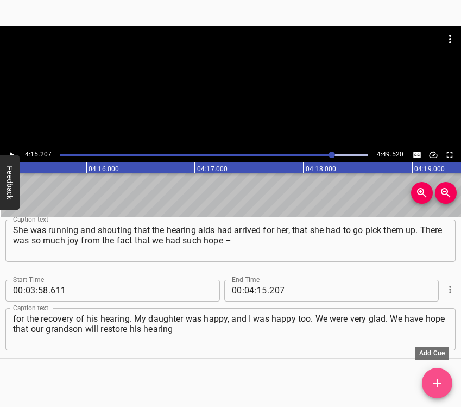
click at [443, 386] on icon "Add Cue" at bounding box center [437, 382] width 13 height 13
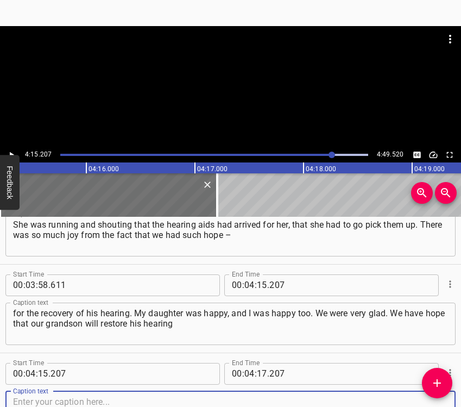
scroll to position [1454, 0]
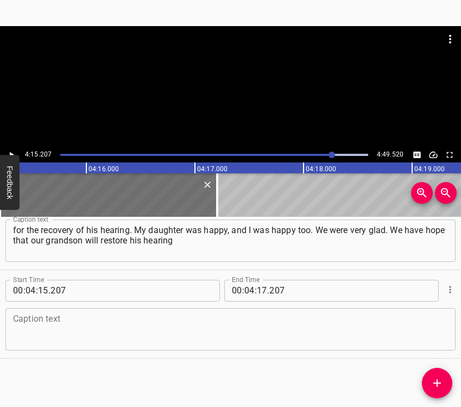
click at [432, 344] on div "Caption text" at bounding box center [230, 329] width 450 height 42
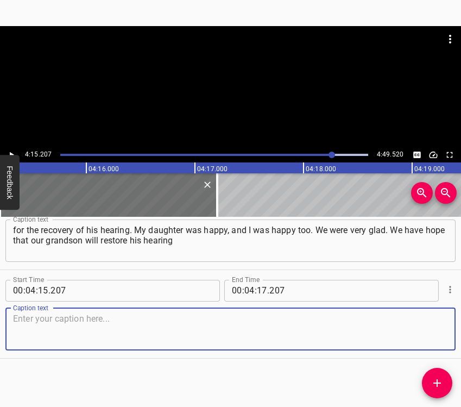
click at [98, 322] on textarea at bounding box center [230, 328] width 435 height 31
paste textarea "and will live fully, like all children. We hope that he will go to kindergarten…"
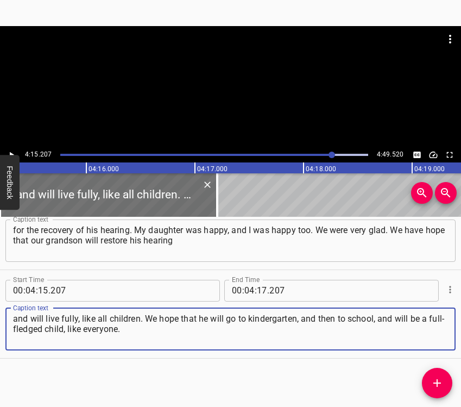
type textarea "and will live fully, like all children. We hope that he will go to kindergarten…"
click at [10, 150] on icon "Play/Pause" at bounding box center [12, 155] width 10 height 10
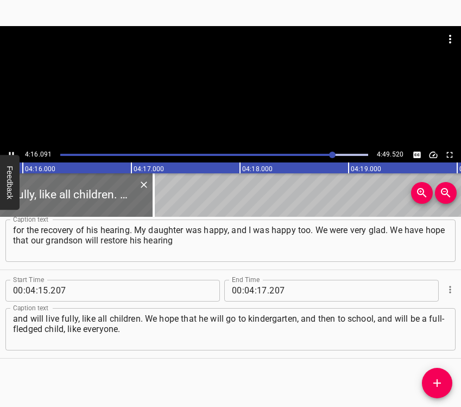
scroll to position [0, 27824]
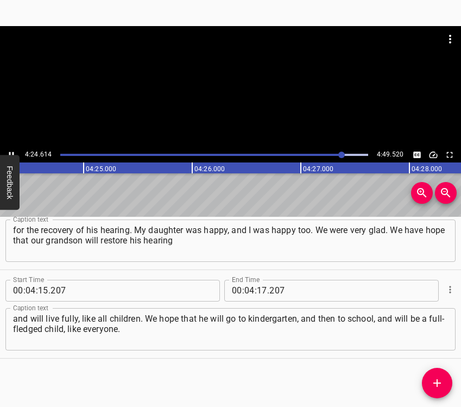
click at [7, 150] on icon "Play/Pause" at bounding box center [12, 155] width 10 height 10
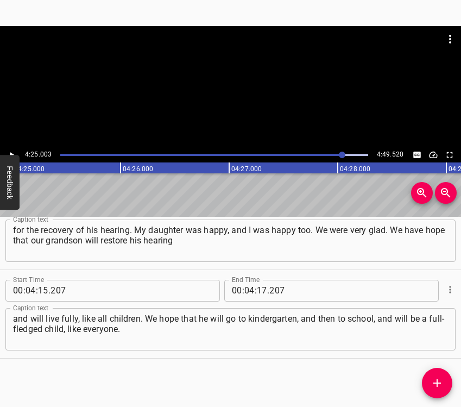
scroll to position [0, 28792]
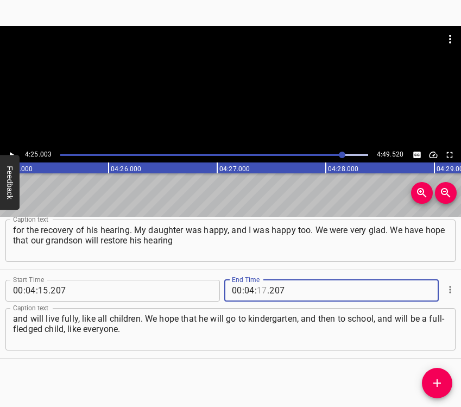
click at [258, 294] on input "number" at bounding box center [262, 291] width 10 height 22
type input "25"
type input "003"
click at [436, 380] on icon "Add Cue" at bounding box center [437, 382] width 13 height 13
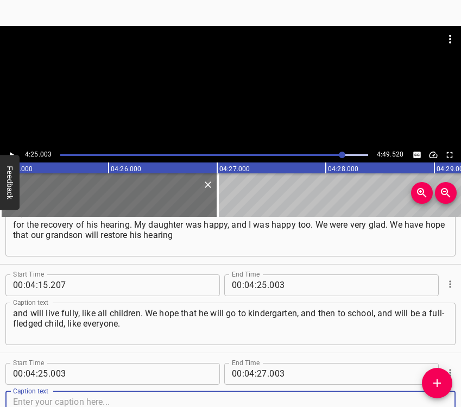
scroll to position [1543, 0]
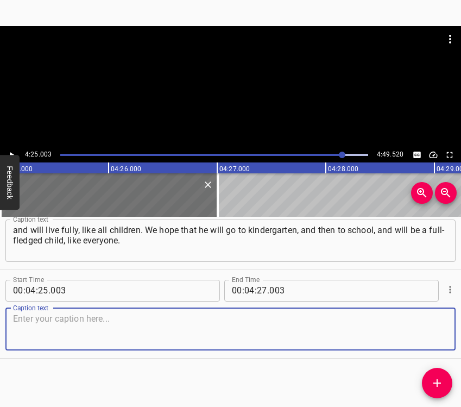
drag, startPoint x: 428, startPoint y: 326, endPoint x: 460, endPoint y: 324, distance: 32.7
click at [429, 326] on textarea at bounding box center [230, 328] width 435 height 31
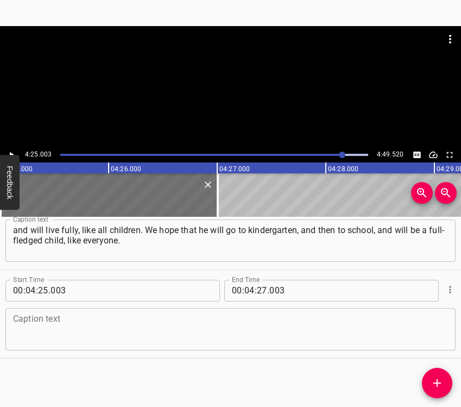
click at [64, 326] on textarea at bounding box center [230, 328] width 435 height 31
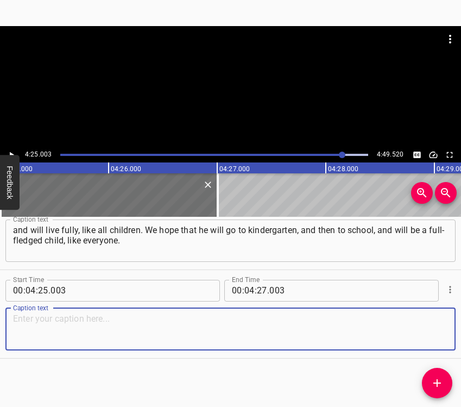
paste textarea "We are very grateful, because we could not afford this ourselves. We are very g…"
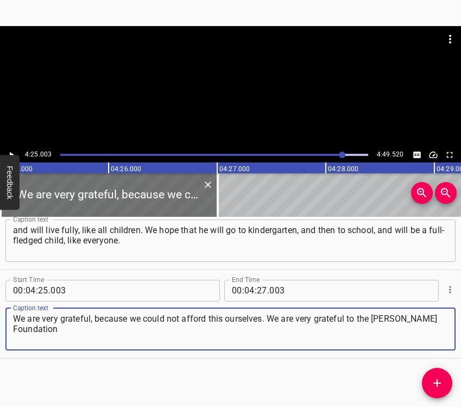
type textarea "We are very grateful, because we could not afford this ourselves. We are very g…"
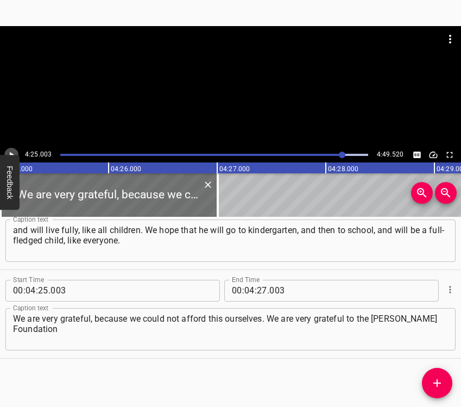
click at [12, 152] on icon "Play/Pause" at bounding box center [12, 155] width 10 height 10
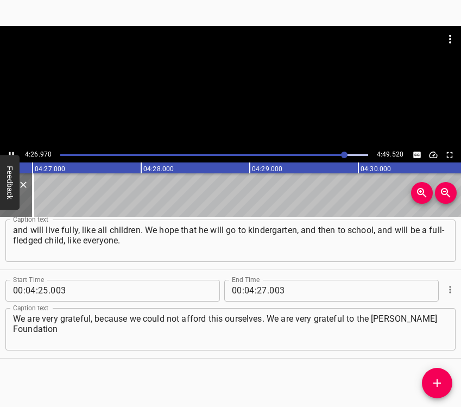
scroll to position [0, 29000]
click at [10, 148] on button "Play/Pause" at bounding box center [11, 155] width 14 height 14
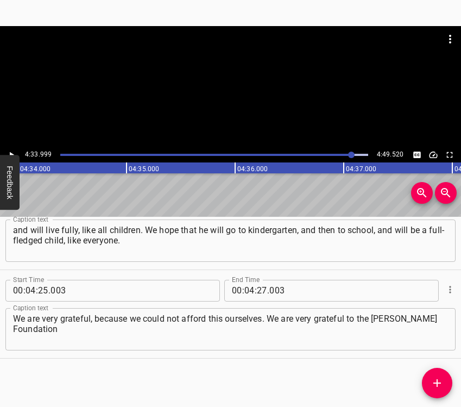
scroll to position [0, 29769]
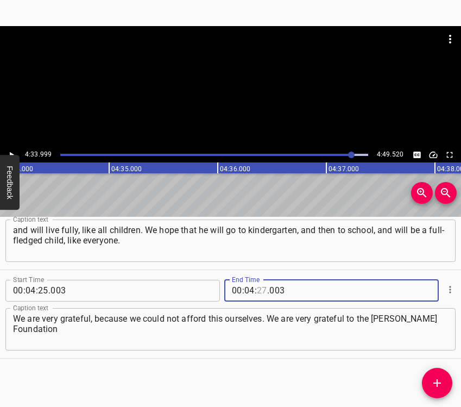
click at [257, 292] on input "number" at bounding box center [262, 291] width 10 height 22
type input "33"
type input "999"
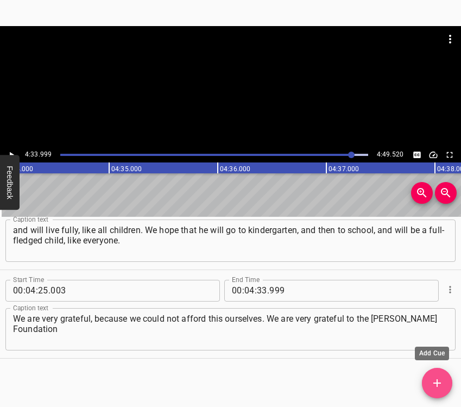
click at [441, 376] on button "Add Cue" at bounding box center [437, 383] width 30 height 30
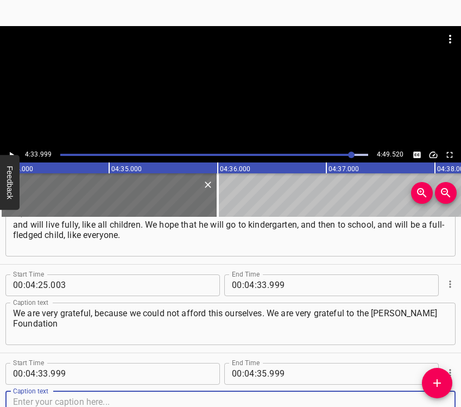
scroll to position [1631, 0]
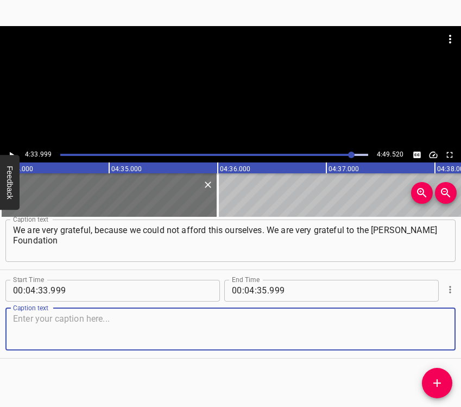
drag, startPoint x: 434, startPoint y: 334, endPoint x: 457, endPoint y: 324, distance: 24.8
click at [434, 333] on textarea at bounding box center [230, 328] width 435 height 31
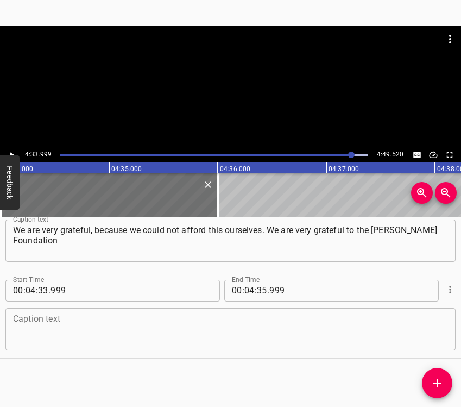
click at [331, 326] on textarea at bounding box center [230, 328] width 435 height 31
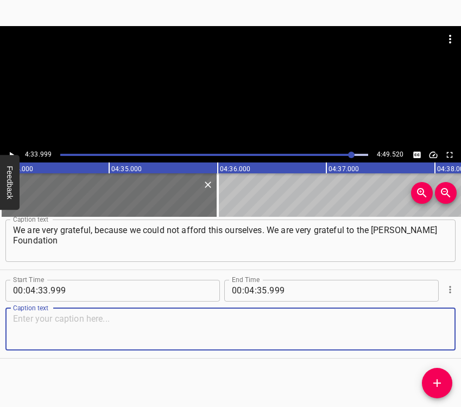
paste textarea "for what we received. We are very happy! There are simply no words."
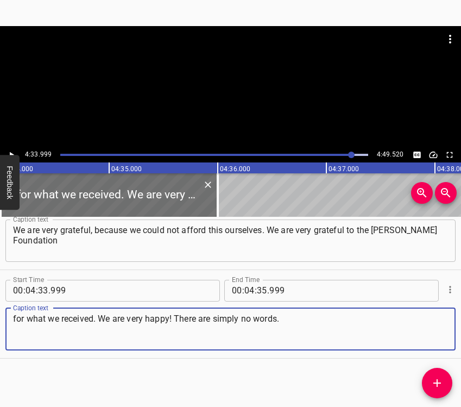
type textarea "for what we received. We are very happy! There are simply no words."
click at [257, 291] on input "number" at bounding box center [262, 291] width 10 height 22
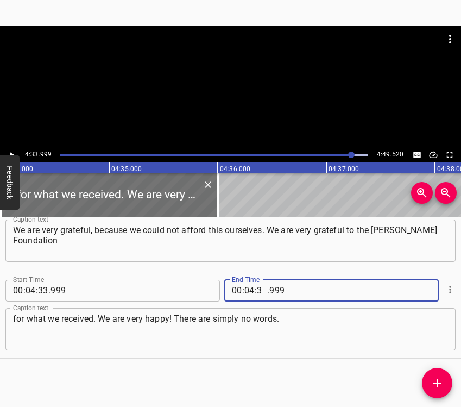
type input "39"
type input "520"
click at [13, 150] on icon "Play/Pause" at bounding box center [12, 155] width 10 height 10
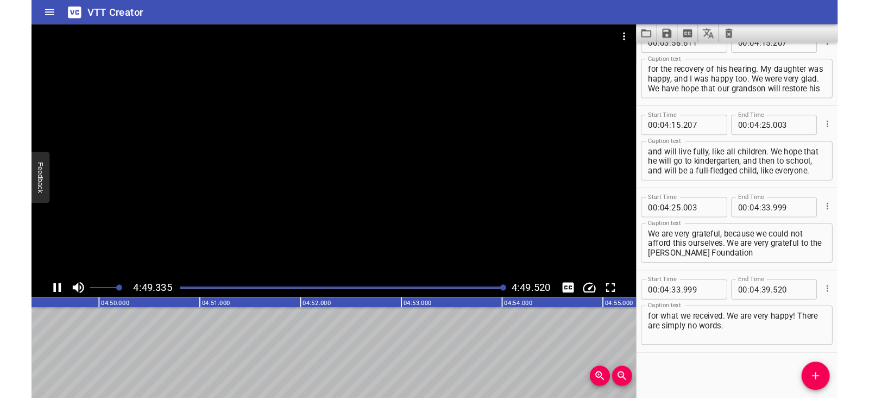
scroll to position [0, 31456]
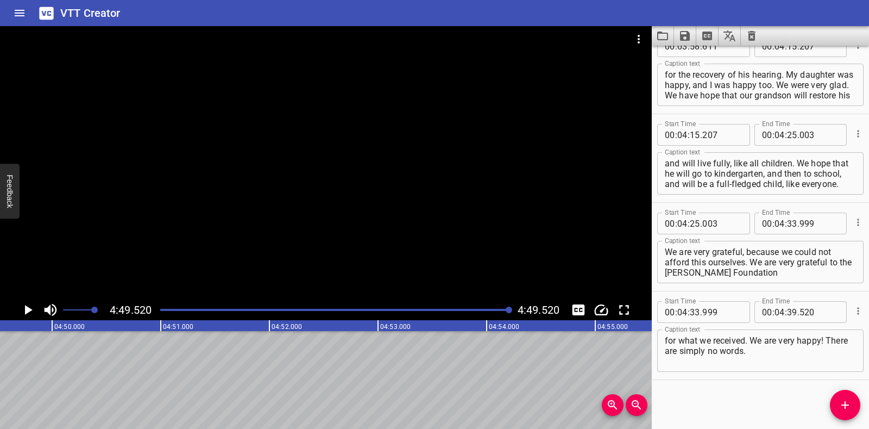
click at [461, 33] on icon "Save captions to file" at bounding box center [685, 35] width 13 height 13
click at [461, 60] on li "Save to VTT file" at bounding box center [714, 60] width 80 height 20
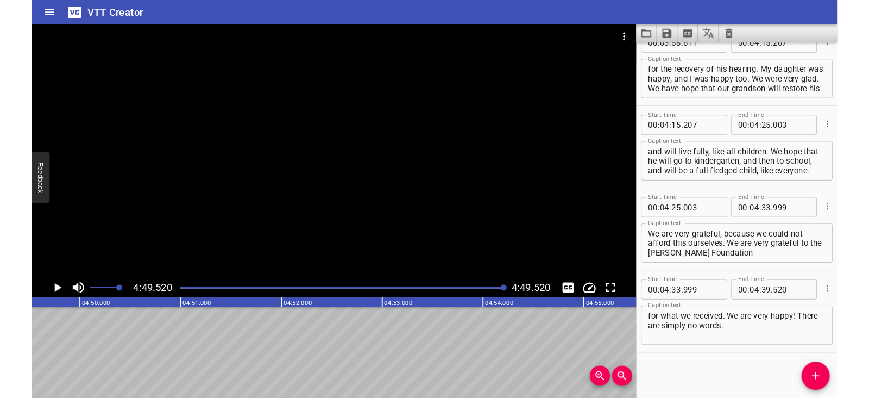
scroll to position [1470, 0]
